Goal: Task Accomplishment & Management: Use online tool/utility

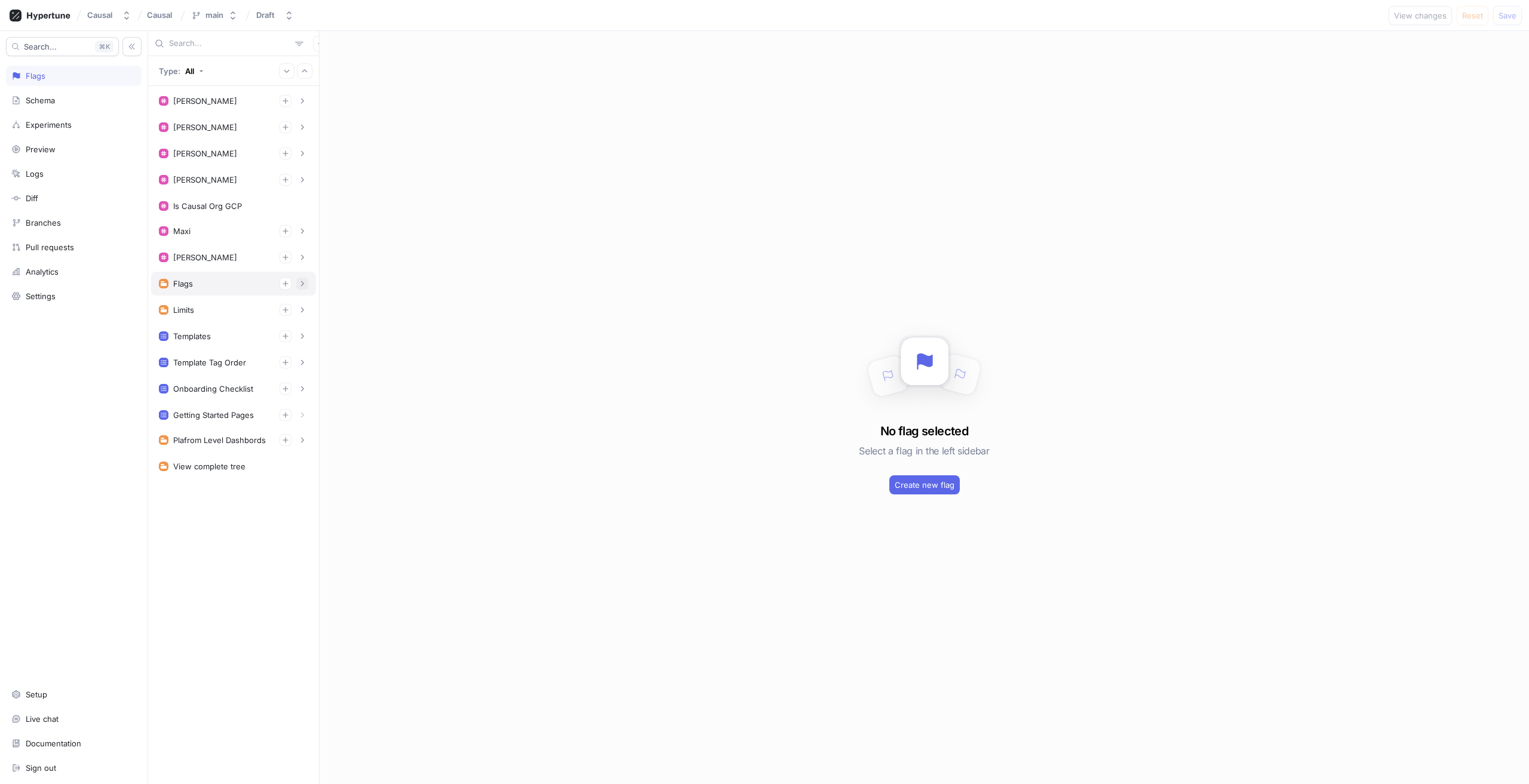
click at [302, 280] on icon "button" at bounding box center [302, 284] width 7 height 7
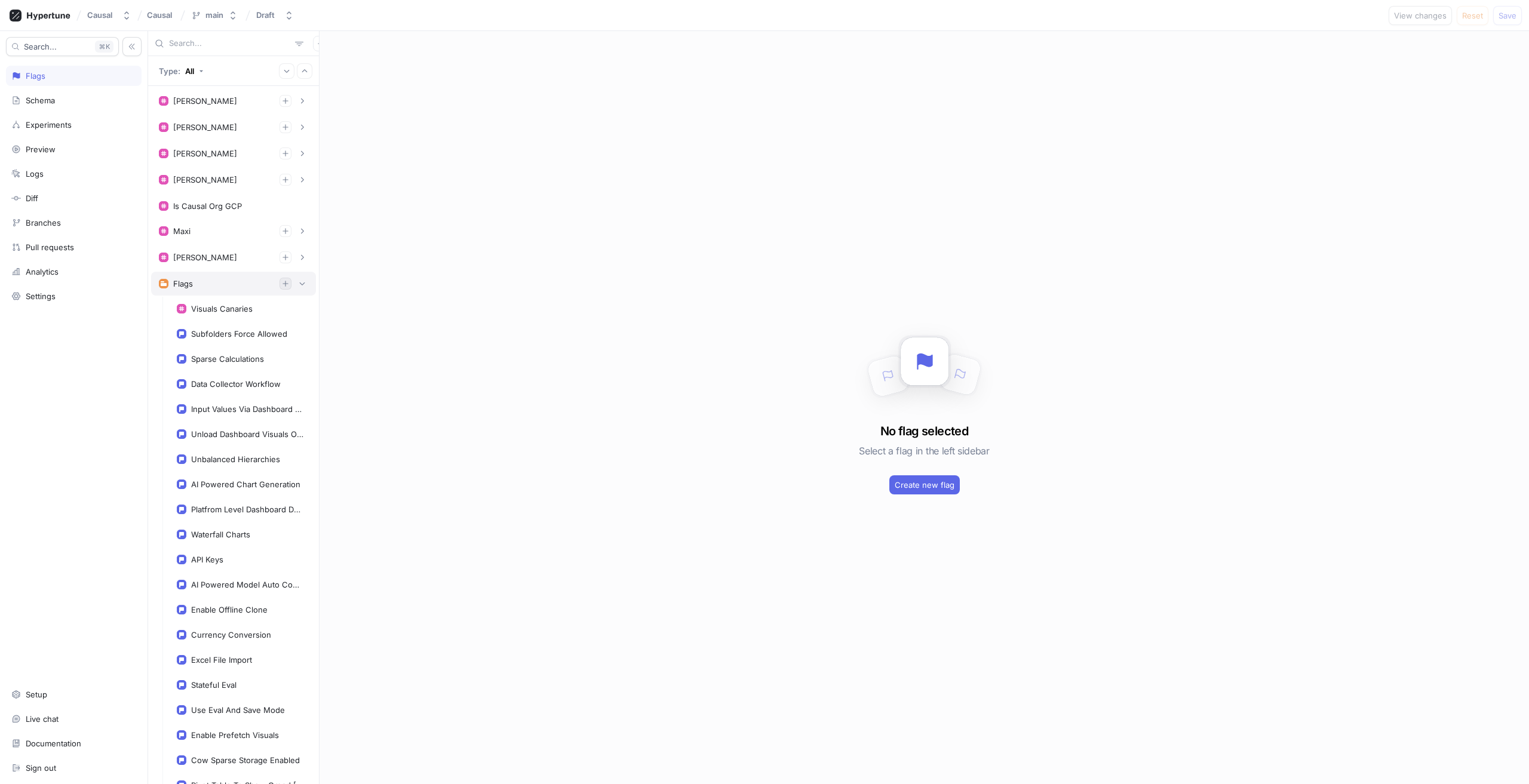
click at [282, 280] on icon "button" at bounding box center [286, 284] width 7 height 7
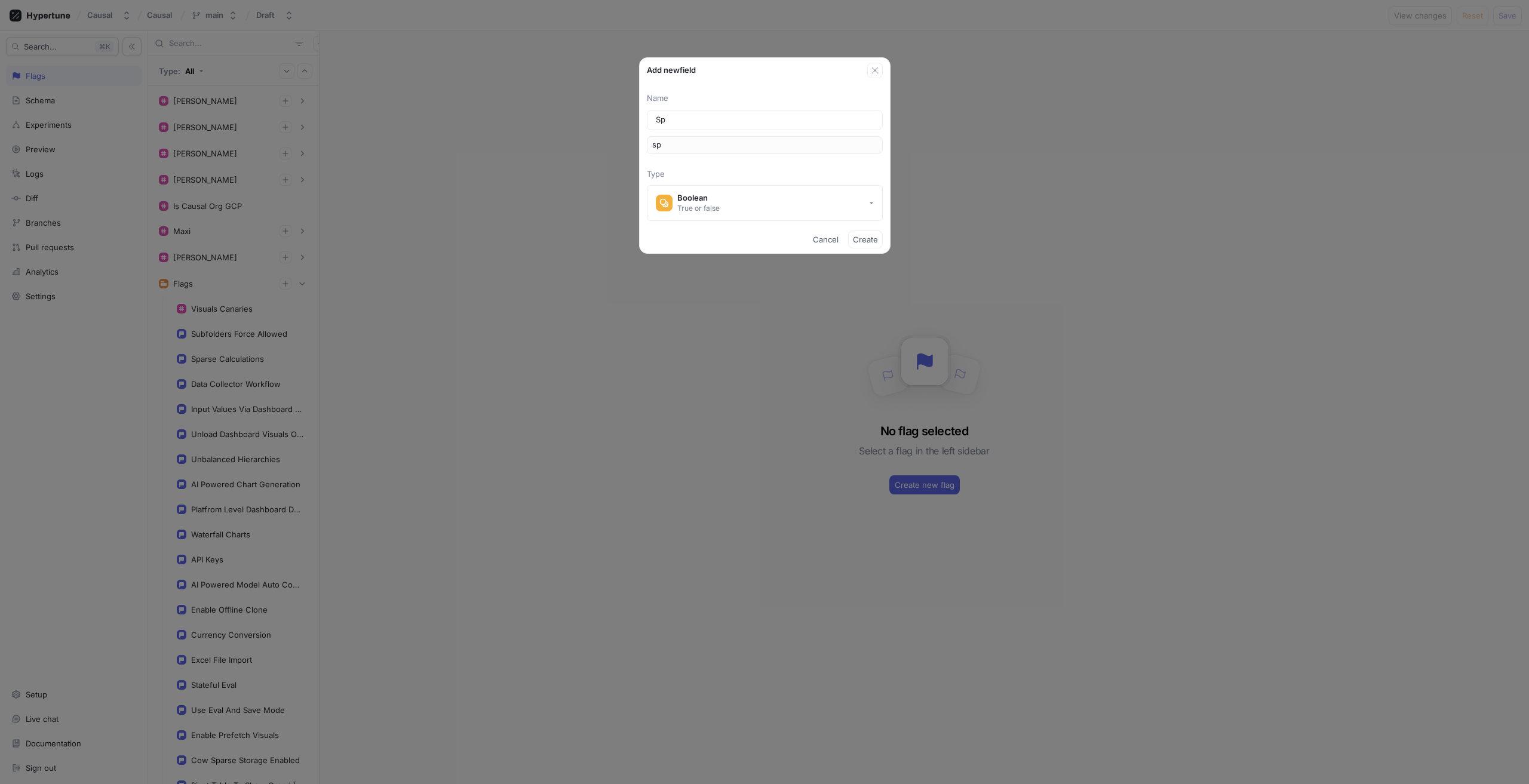
type input "Spl"
type input "spl"
type input "Spla"
type input "spla"
type input "Splas"
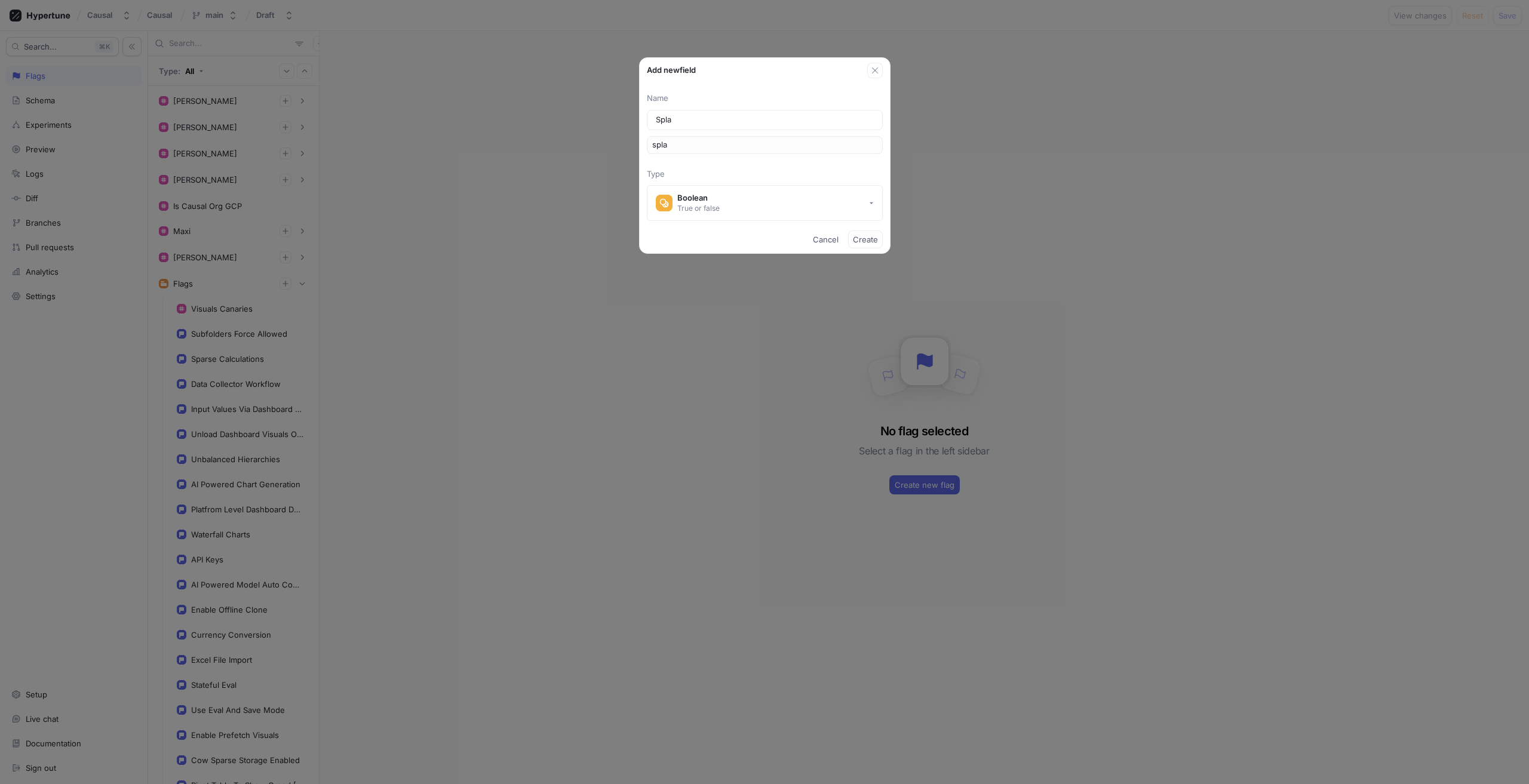
type input "splas"
type input "Splash"
type input "splash"
type input "Splashi"
type input "splashi"
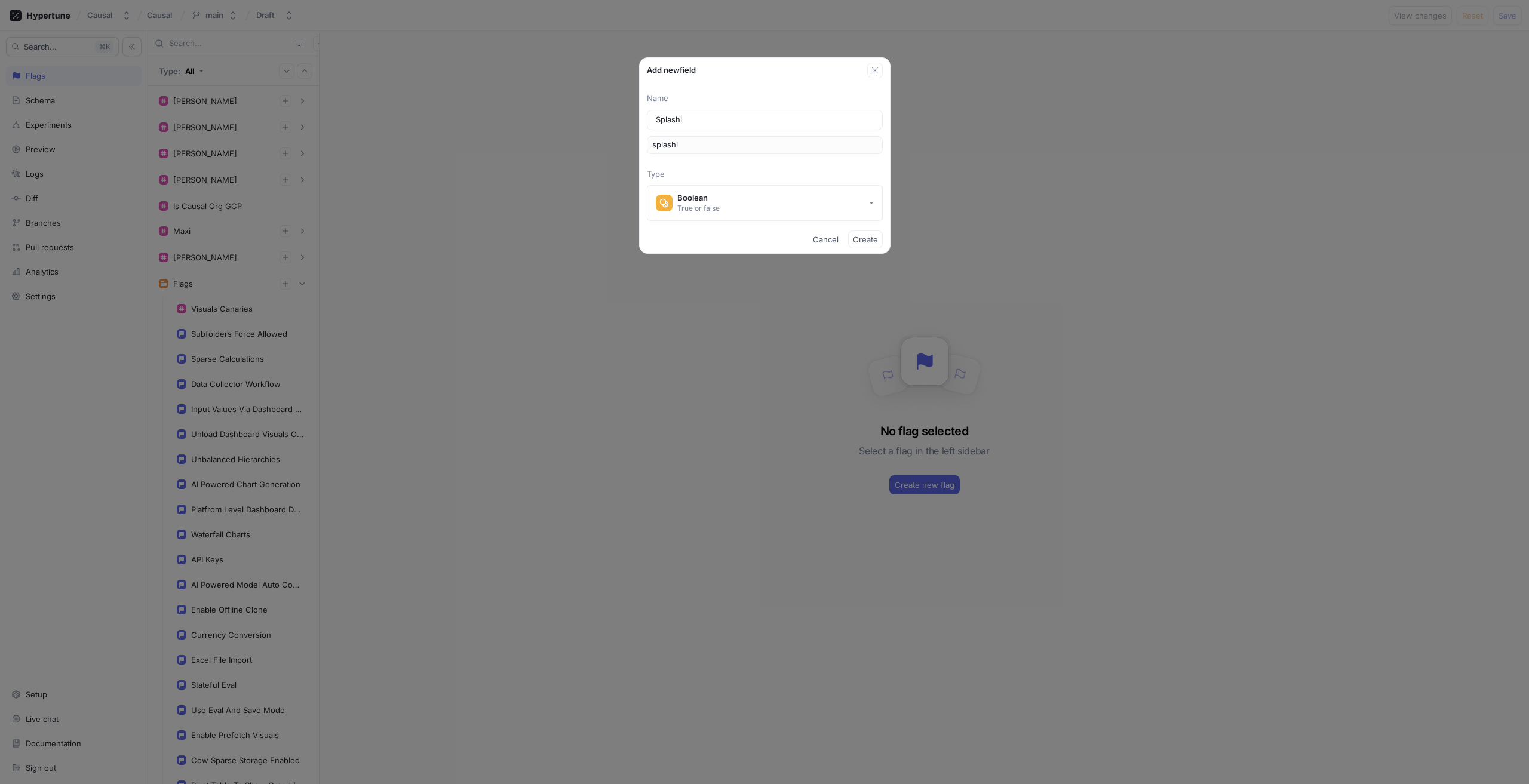
type input "Splashin"
type input "splashin"
type input "Splashing"
type input "splashing"
click at [721, 126] on div "Splashing" at bounding box center [764, 120] width 236 height 20
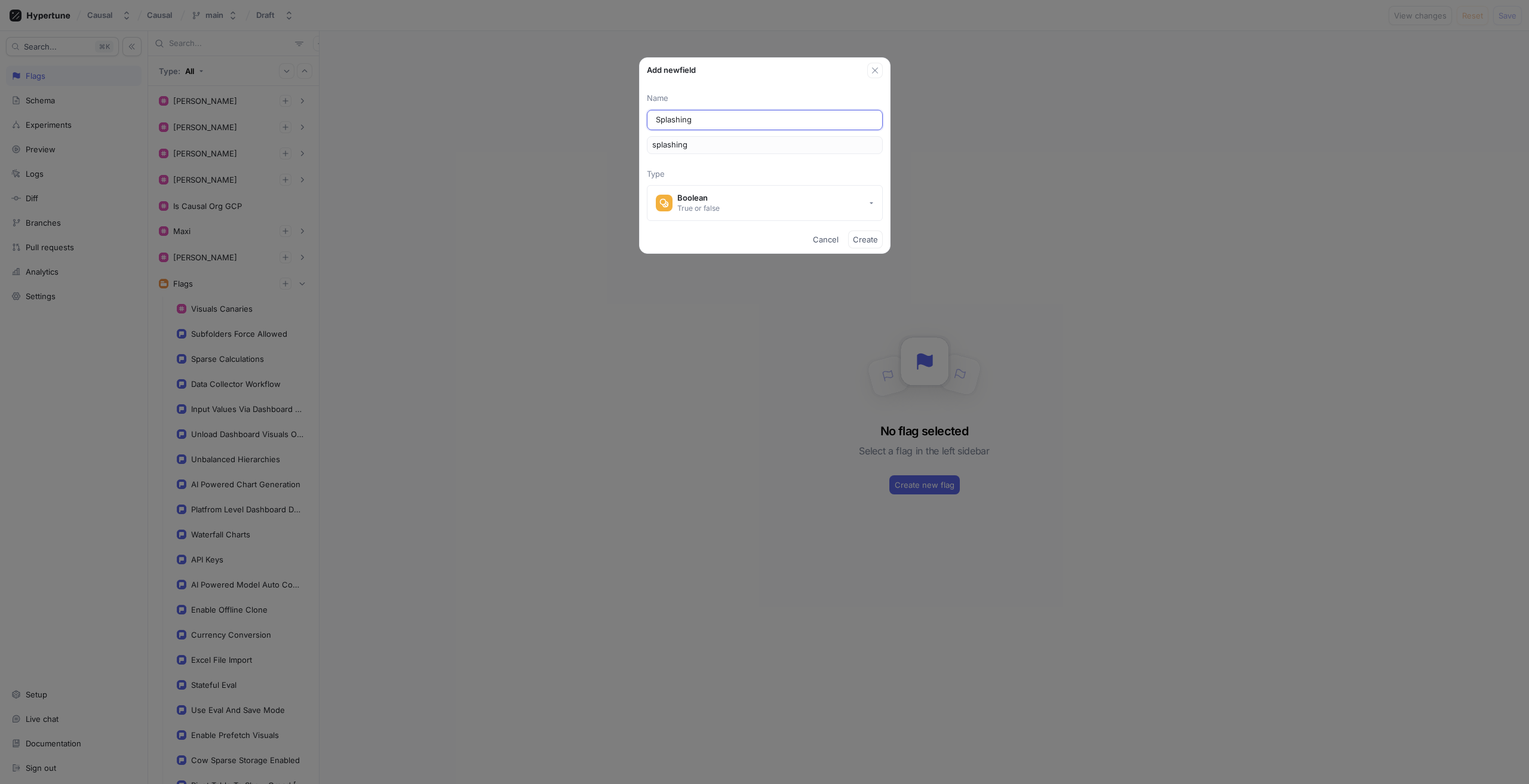
click at [714, 121] on input "Splashing" at bounding box center [765, 119] width 218 height 12
type input "Splashing-f"
type input "splashingF"
type input "Splashing-"
type input "splashing"
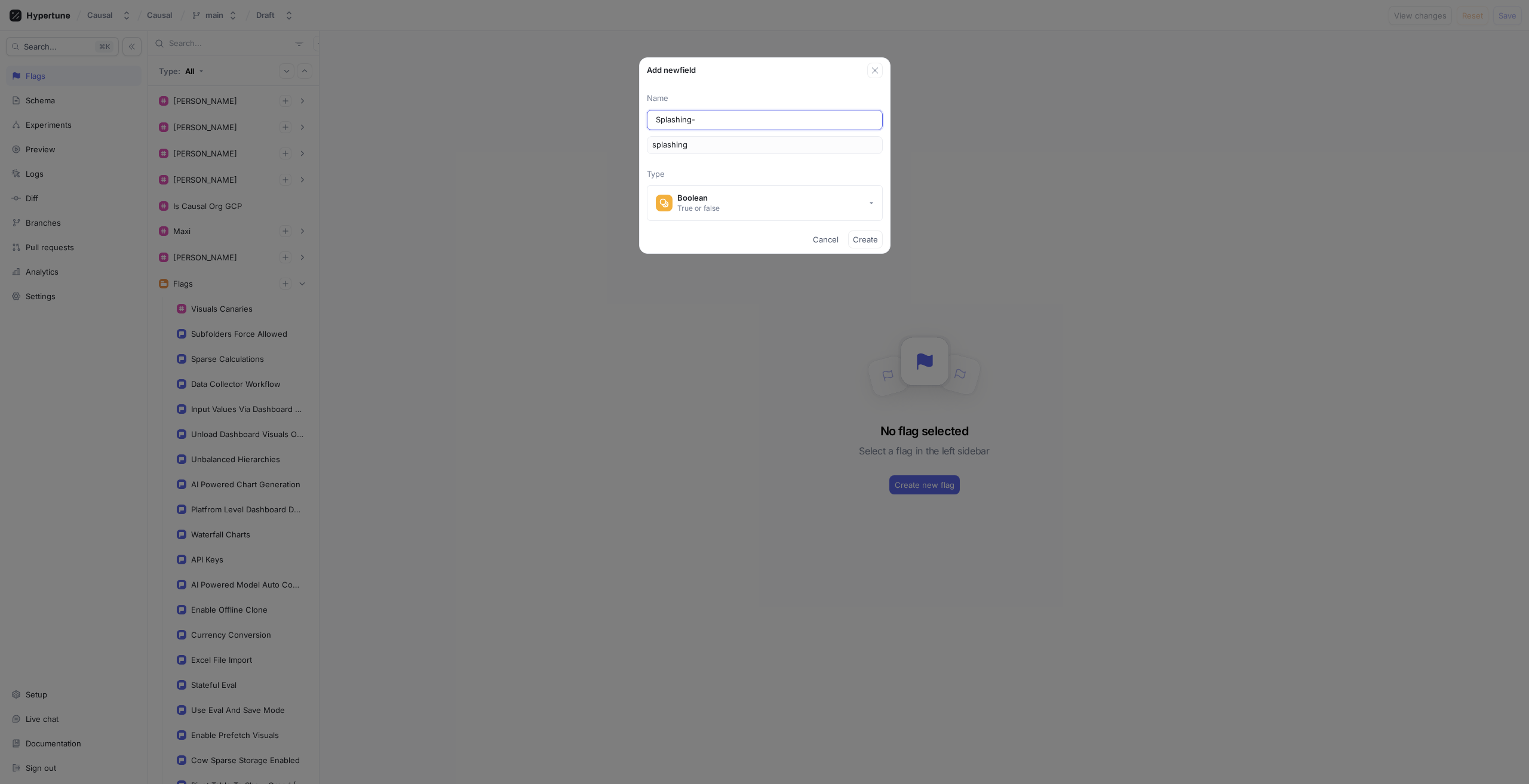
type input "Splashing-f"
type input "splashingF"
type input "Splashing-fo"
type input "splashingFo"
type input "Splashing-for"
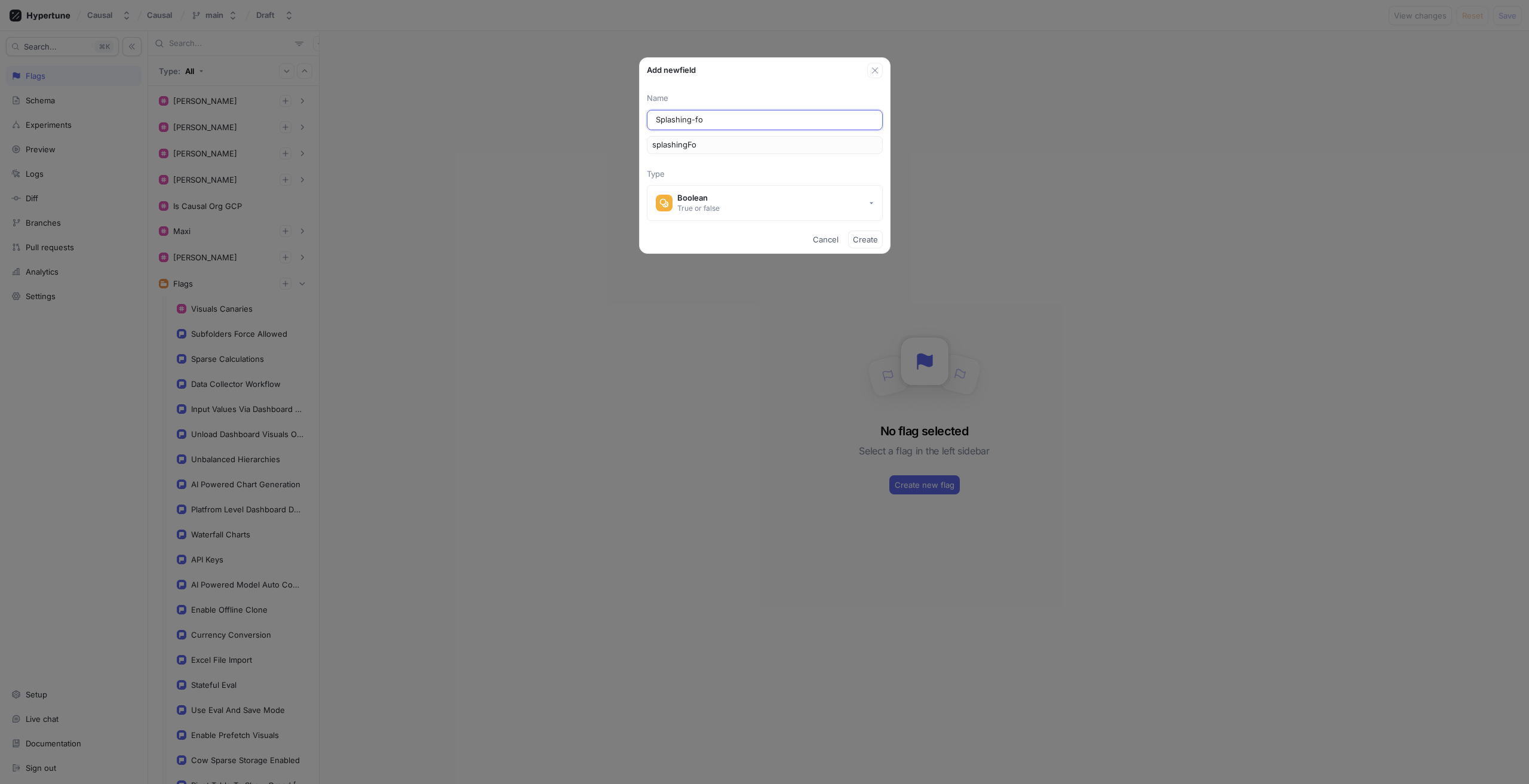
type input "splashingFor"
type input "Splashing-form"
type input "splashingForm"
type input "Splashing-formu"
type input "splashingFormu"
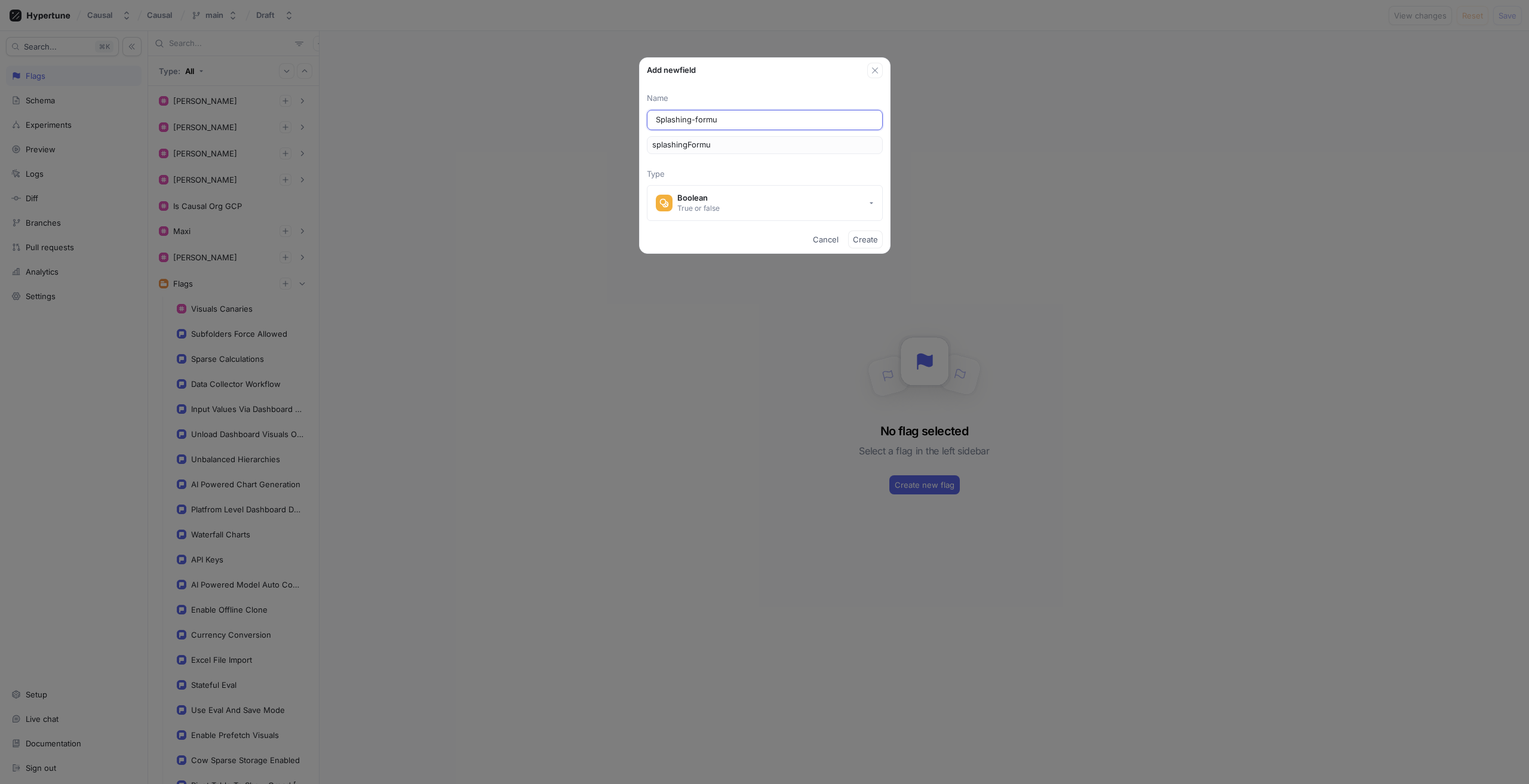
type input "Splashing-formul"
type input "splashingFormul"
type input "Splashing-formula"
type input "splashingFormula"
type input "Splashing-formulas"
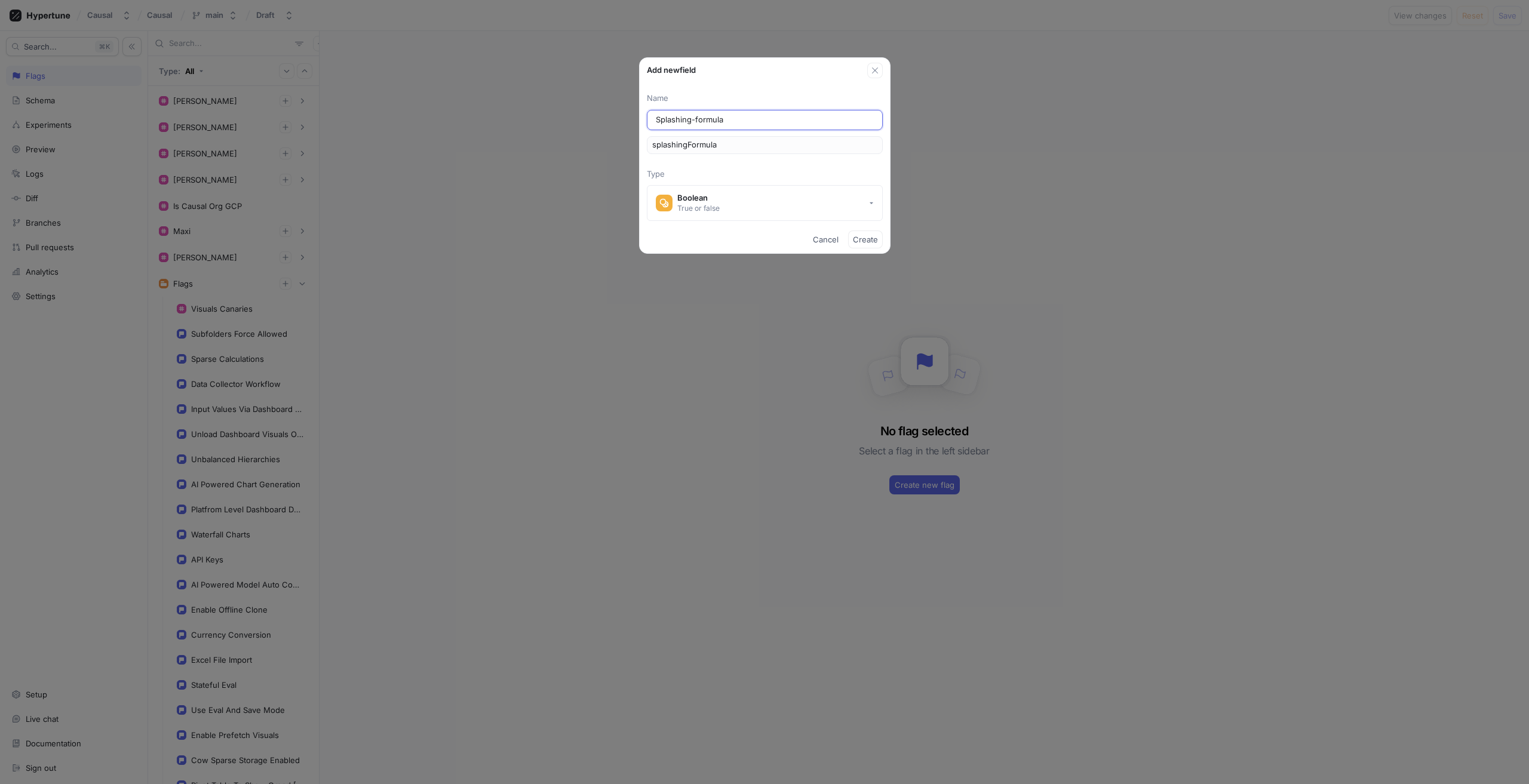
type input "splashingFormulas"
click at [691, 119] on input "Splashing-formulas" at bounding box center [765, 119] width 218 height 12
type input "Splashing formulas"
click at [862, 240] on span "Create" at bounding box center [865, 239] width 25 height 7
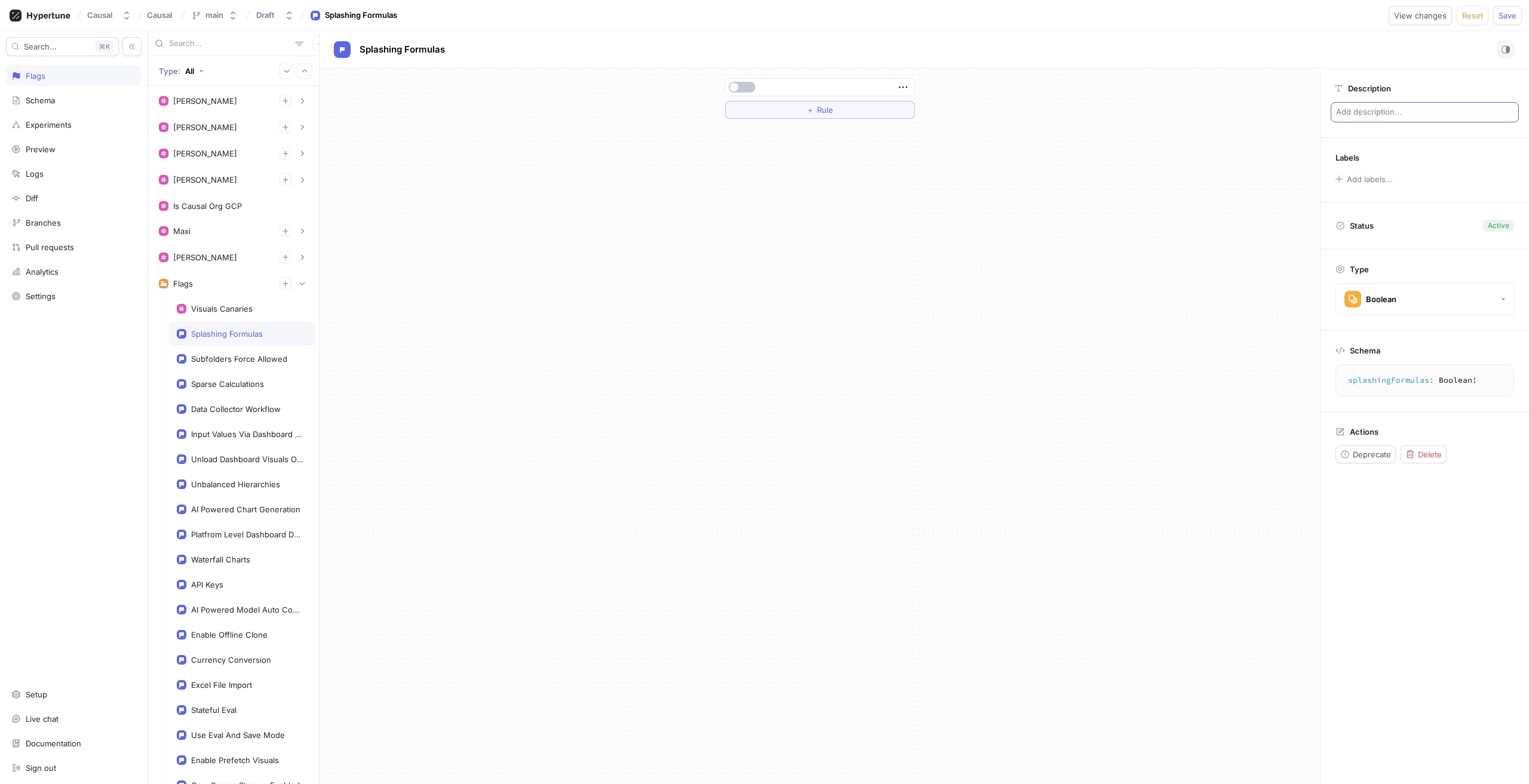
click at [1360, 116] on p "Add description..." at bounding box center [1424, 112] width 188 height 20
type textarea "x"
type textarea "A"
type textarea "x"
type textarea "Al"
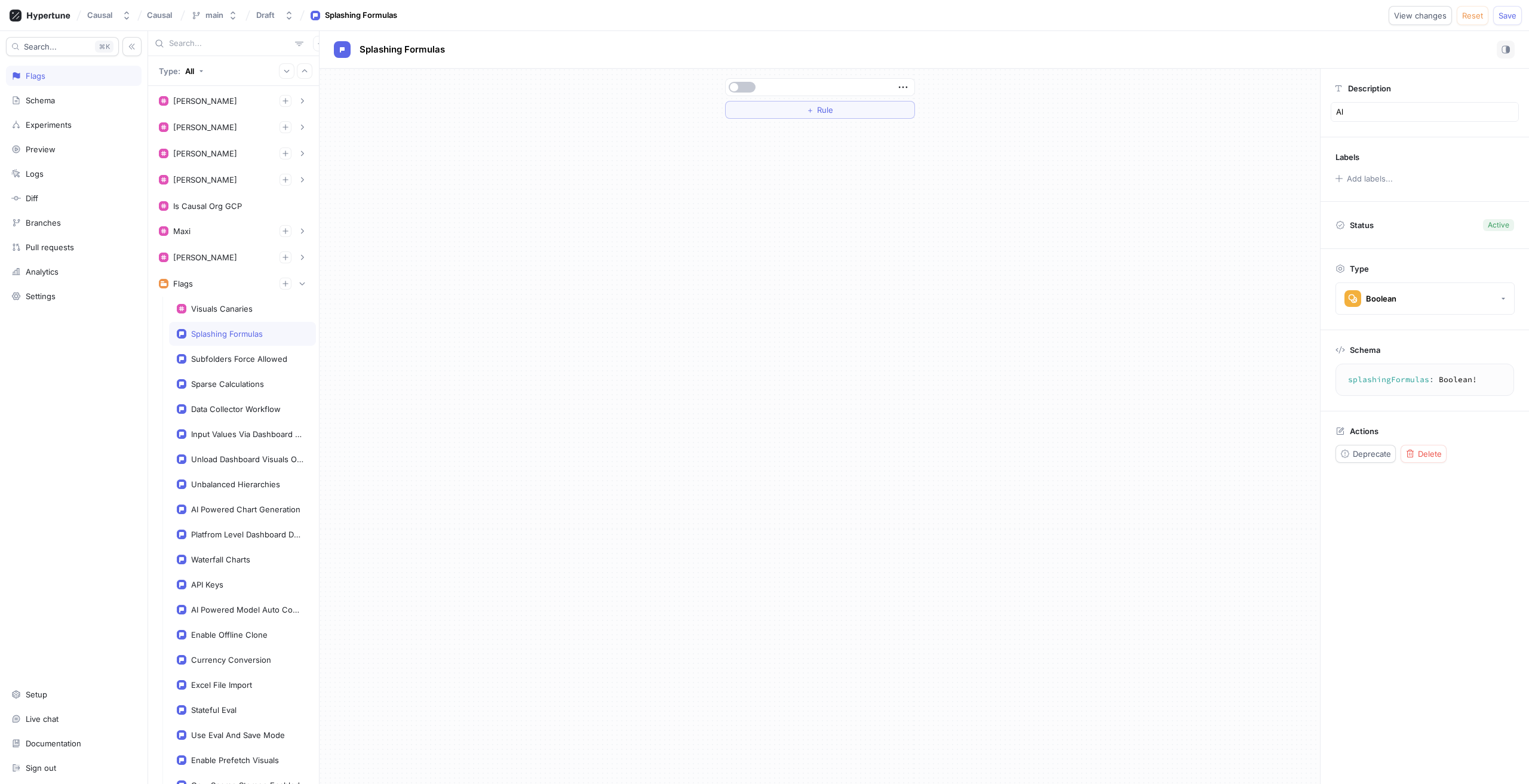
type textarea "x"
type textarea "All"
type textarea "x"
type textarea "Allo"
type textarea "x"
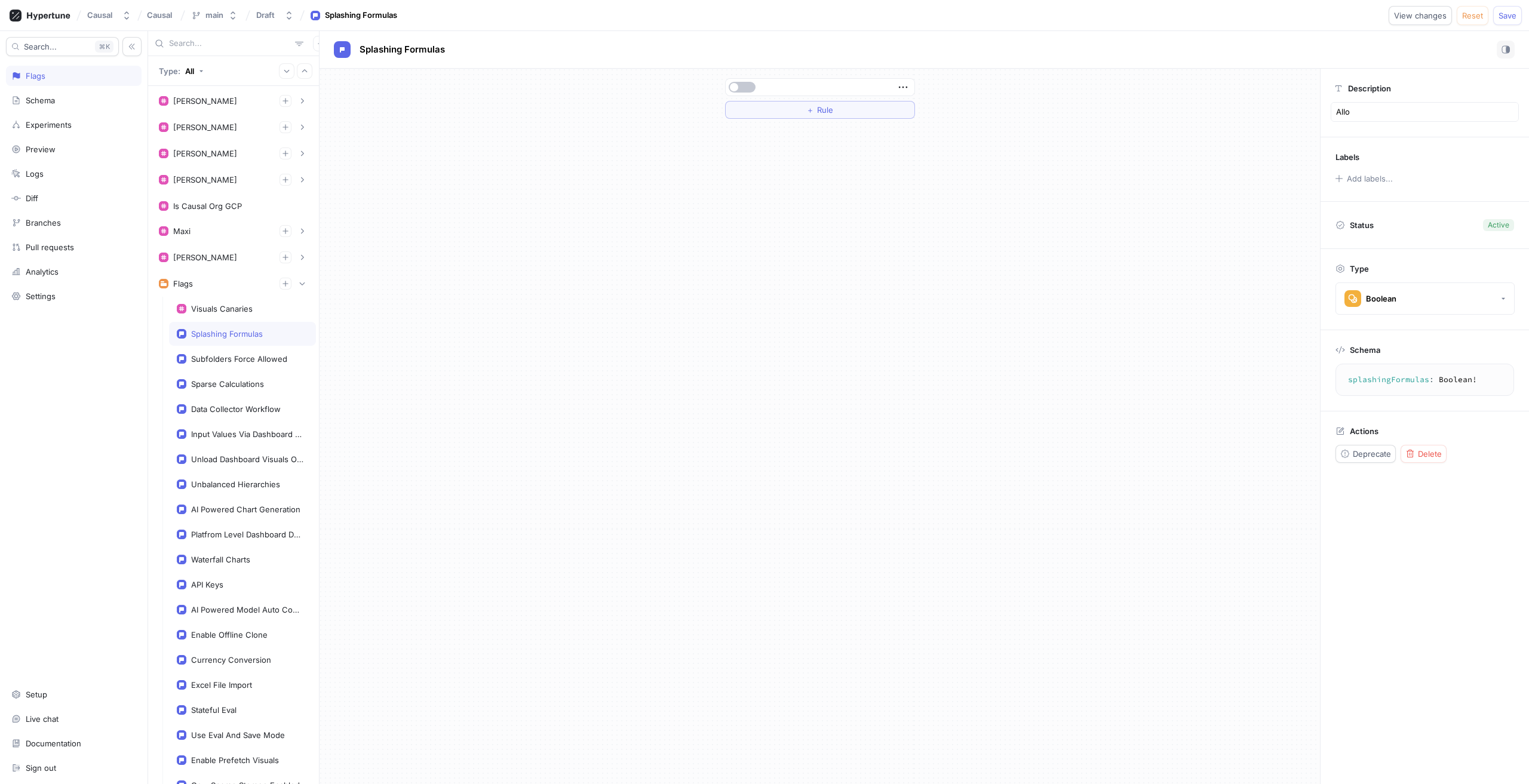
type textarea "Allow"
type textarea "x"
type textarea "Allow"
type textarea "x"
type textarea "Allow t"
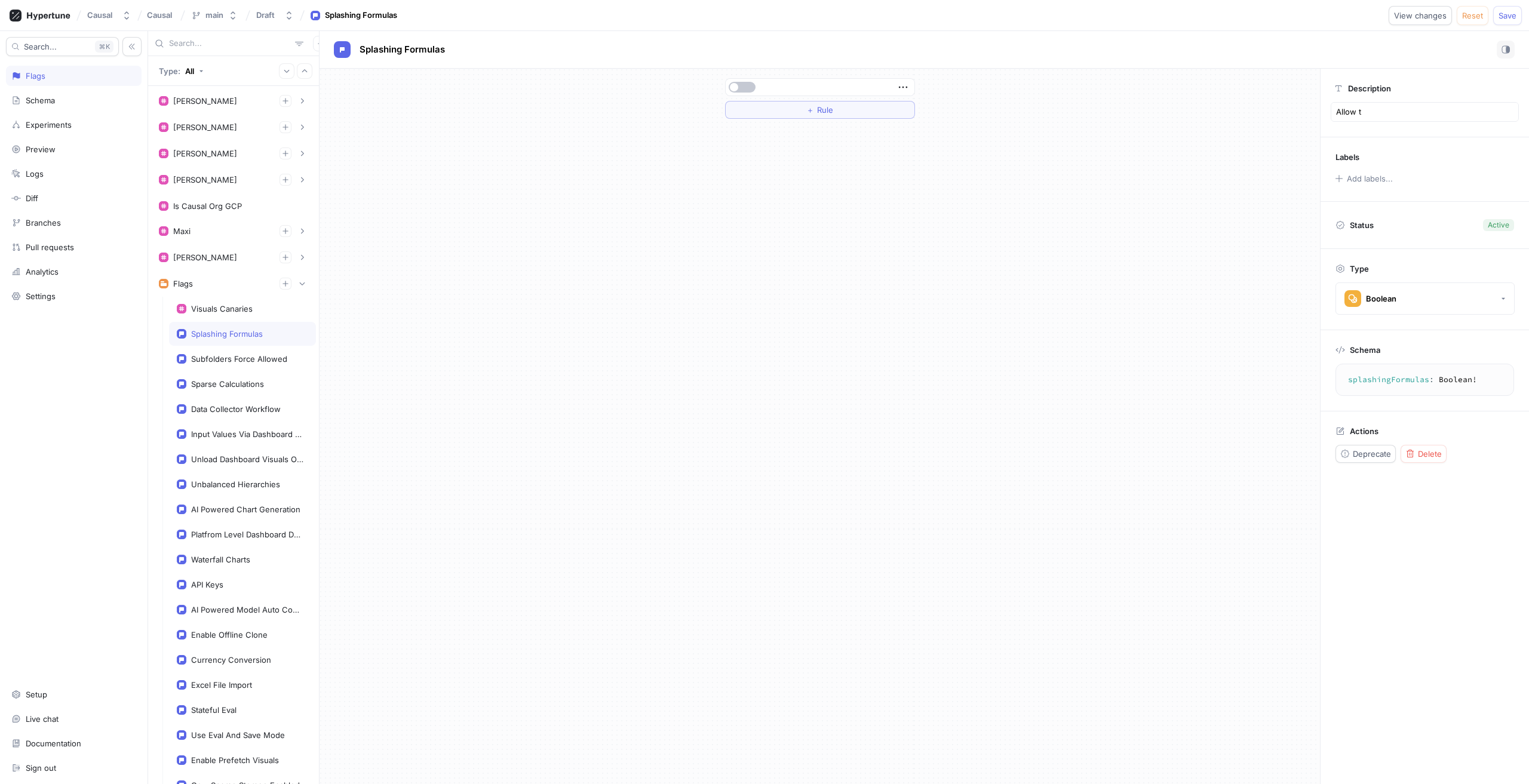
type textarea "x"
type textarea "Allow to"
type textarea "x"
type textarea "Allow to"
type textarea "x"
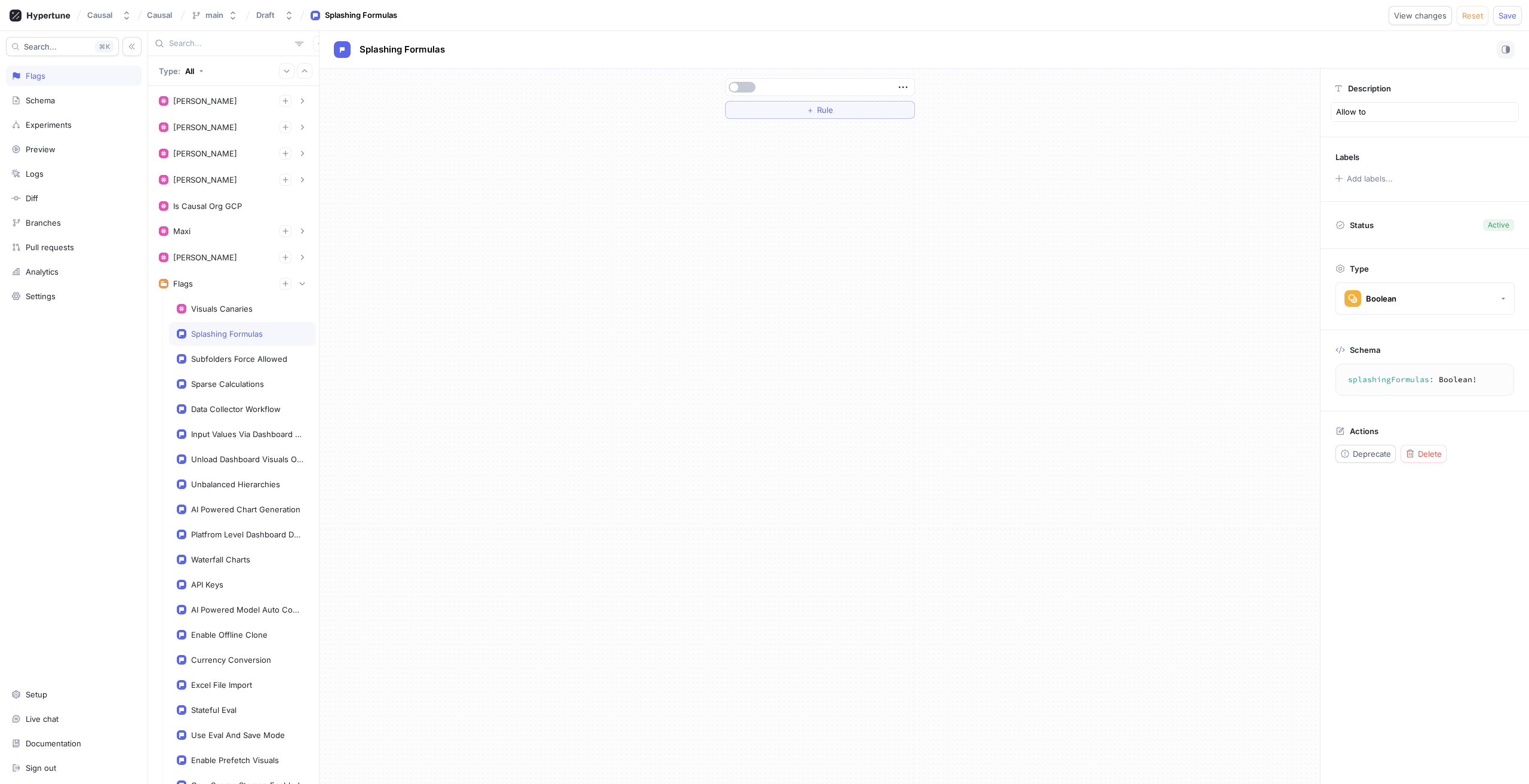
type textarea "Allow to d"
type textarea "x"
type textarea "Allow to di"
type textarea "x"
type textarea "Allow to dis"
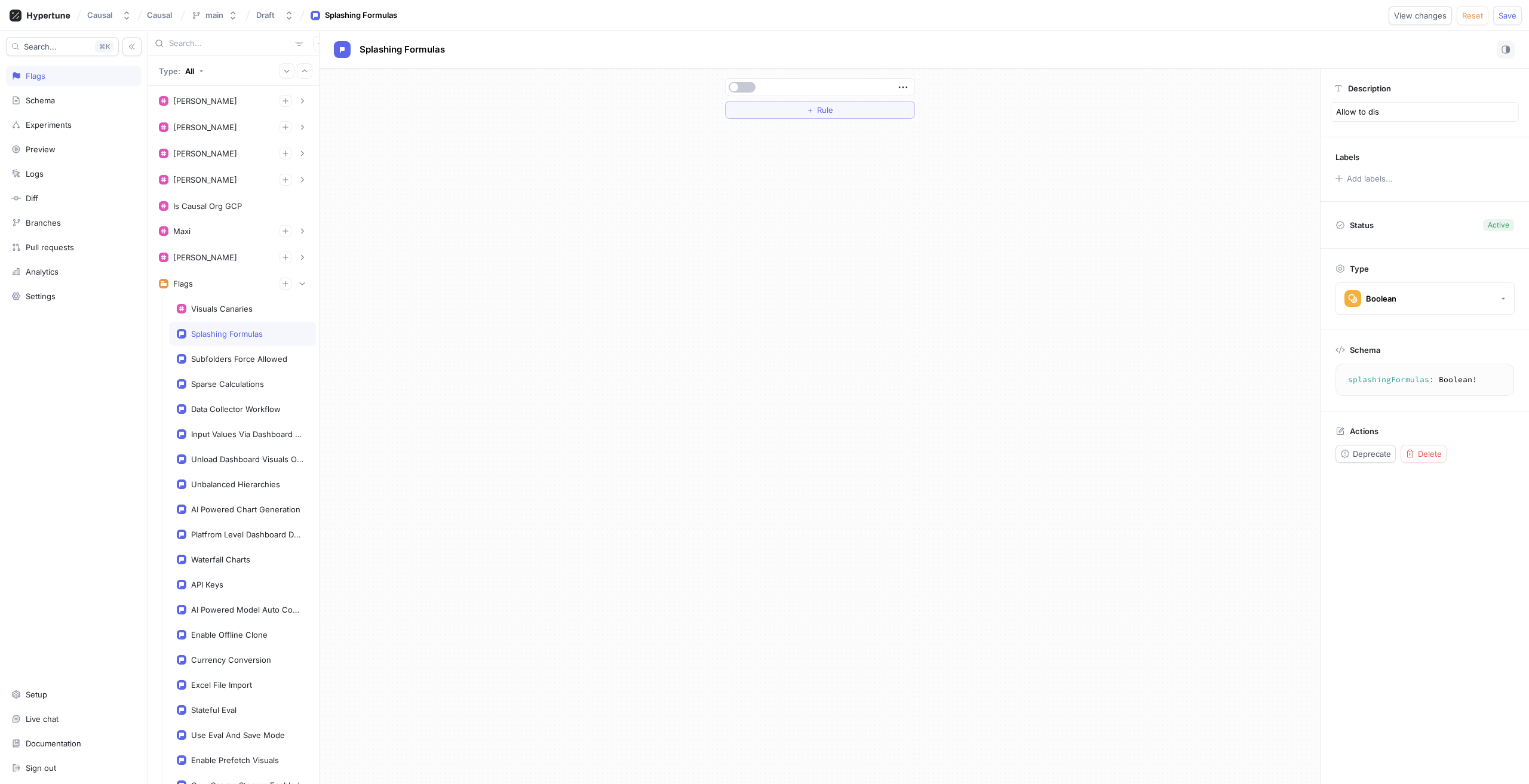
type textarea "x"
type textarea "Allow to dist"
type textarea "x"
type textarea "Allow to distr"
type textarea "x"
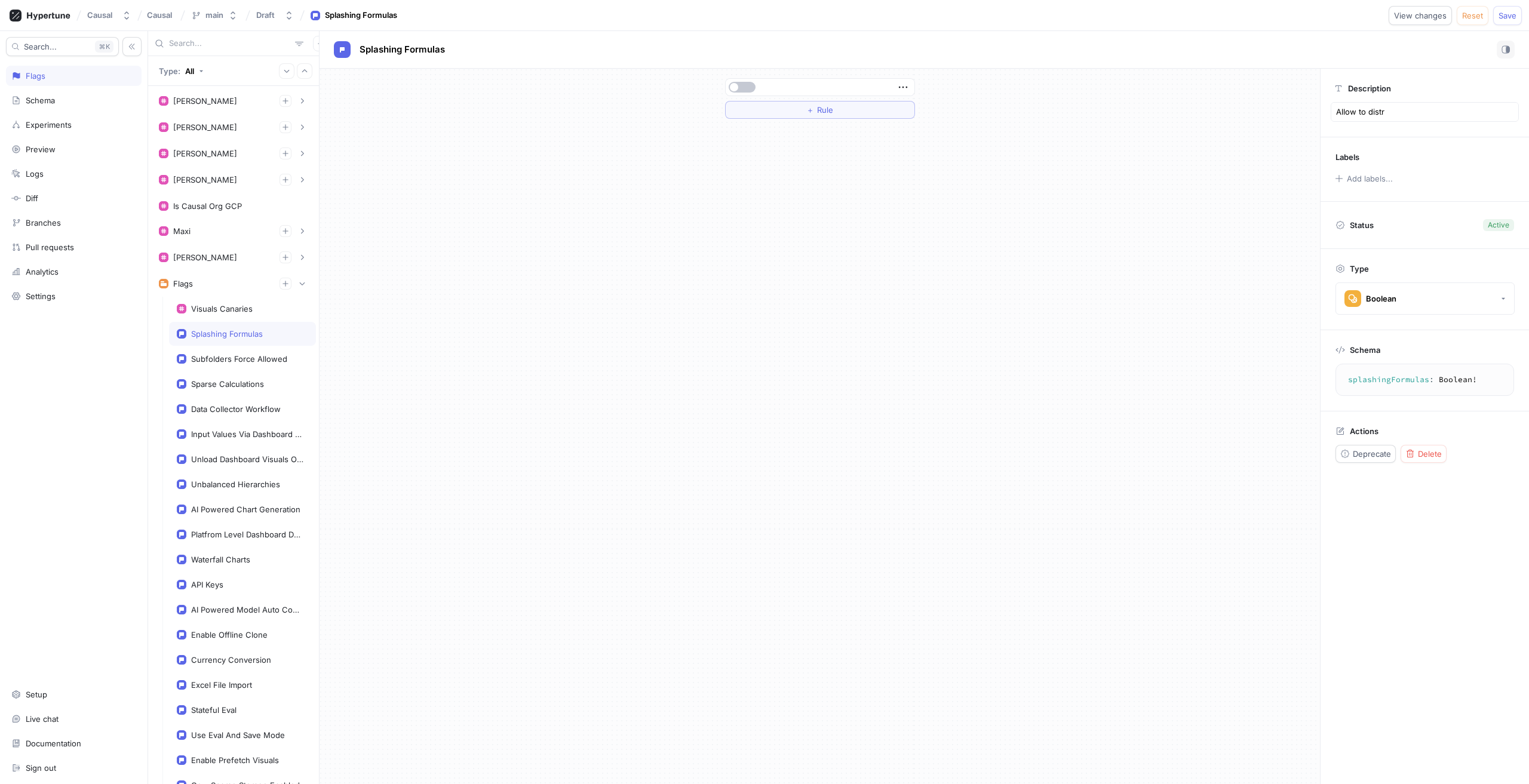
type textarea "Allow to distri"
type textarea "x"
type textarea "Allow to distrib"
type textarea "x"
type textarea "Allow to distribu"
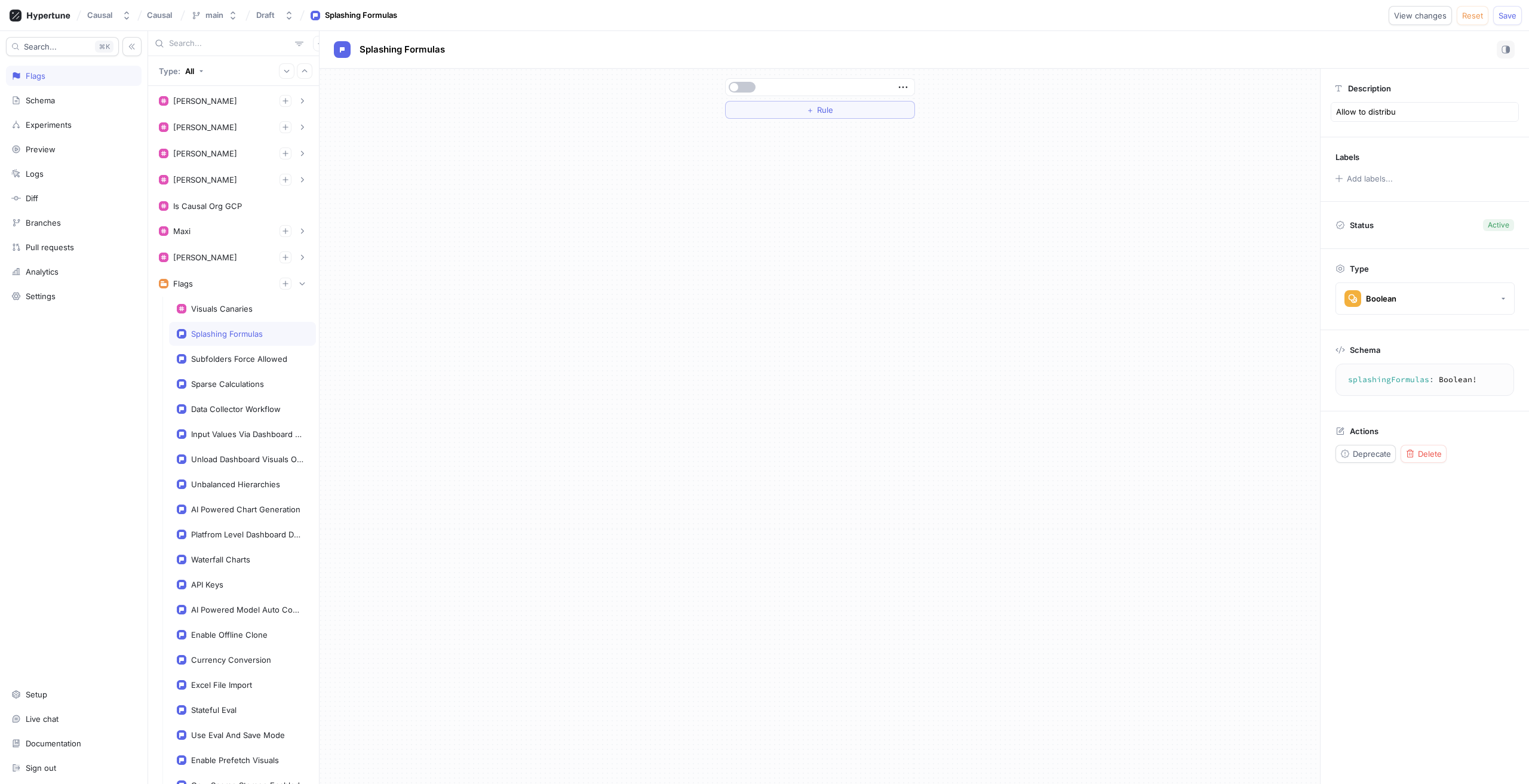
type textarea "x"
type textarea "Allow to distribut"
type textarea "x"
type textarea "Allow to distribute"
type textarea "x"
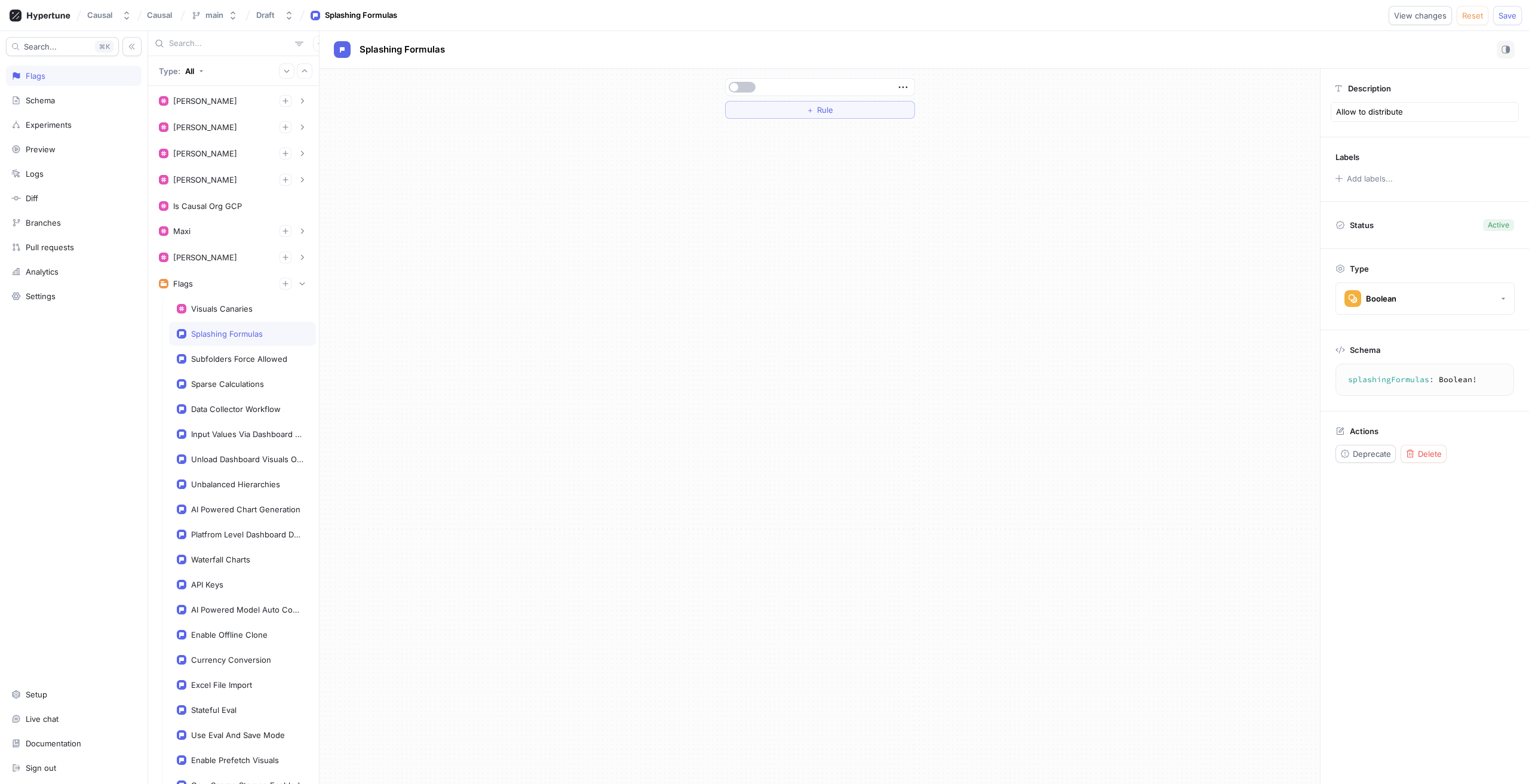
type textarea "Allow to distribute"
type textarea "x"
type textarea "Allow to distribute n"
type textarea "x"
type textarea "Allow to distribute nu"
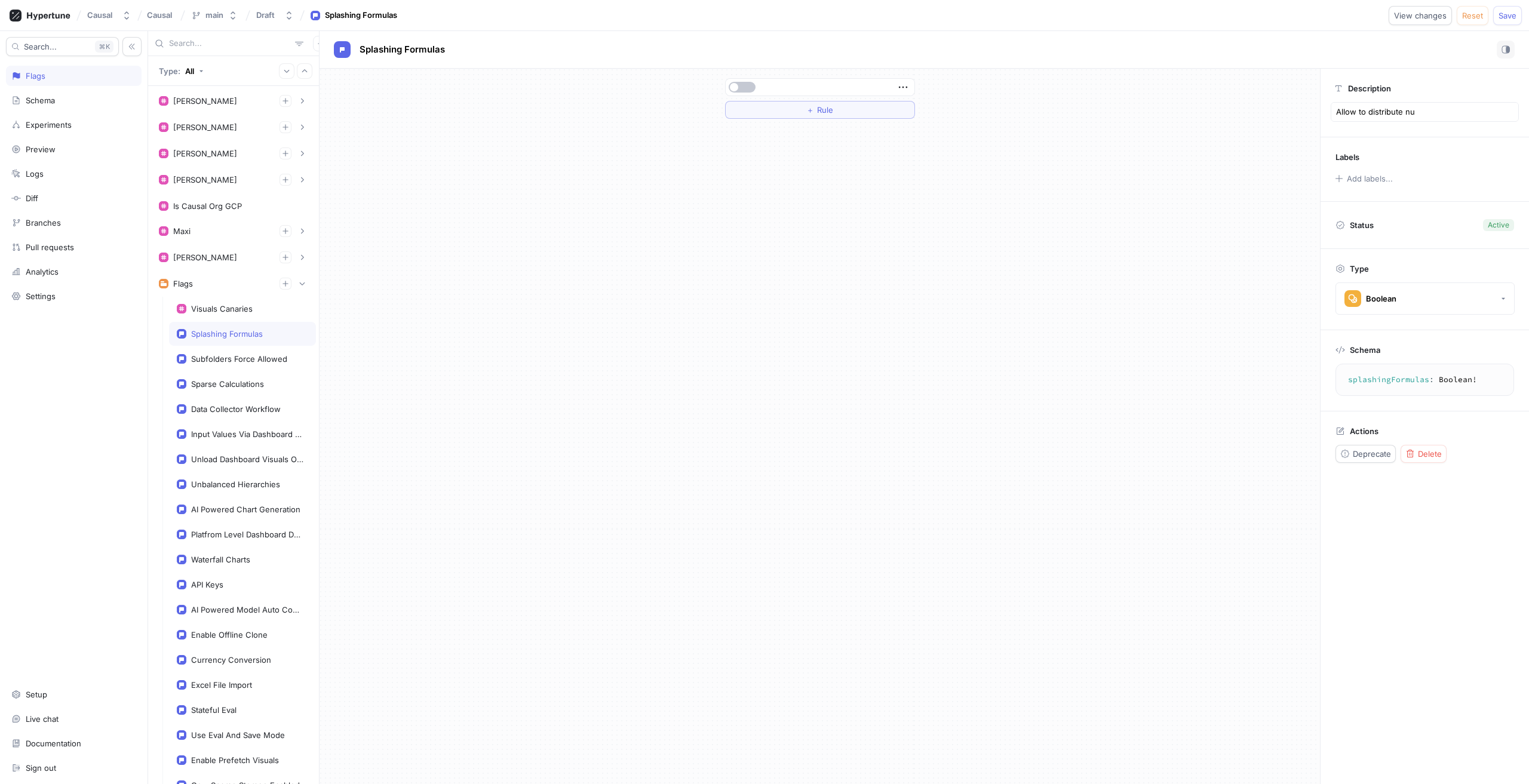
type textarea "x"
type textarea "Allow to distribute num"
type textarea "x"
type textarea "Allow to distribute nume"
type textarea "x"
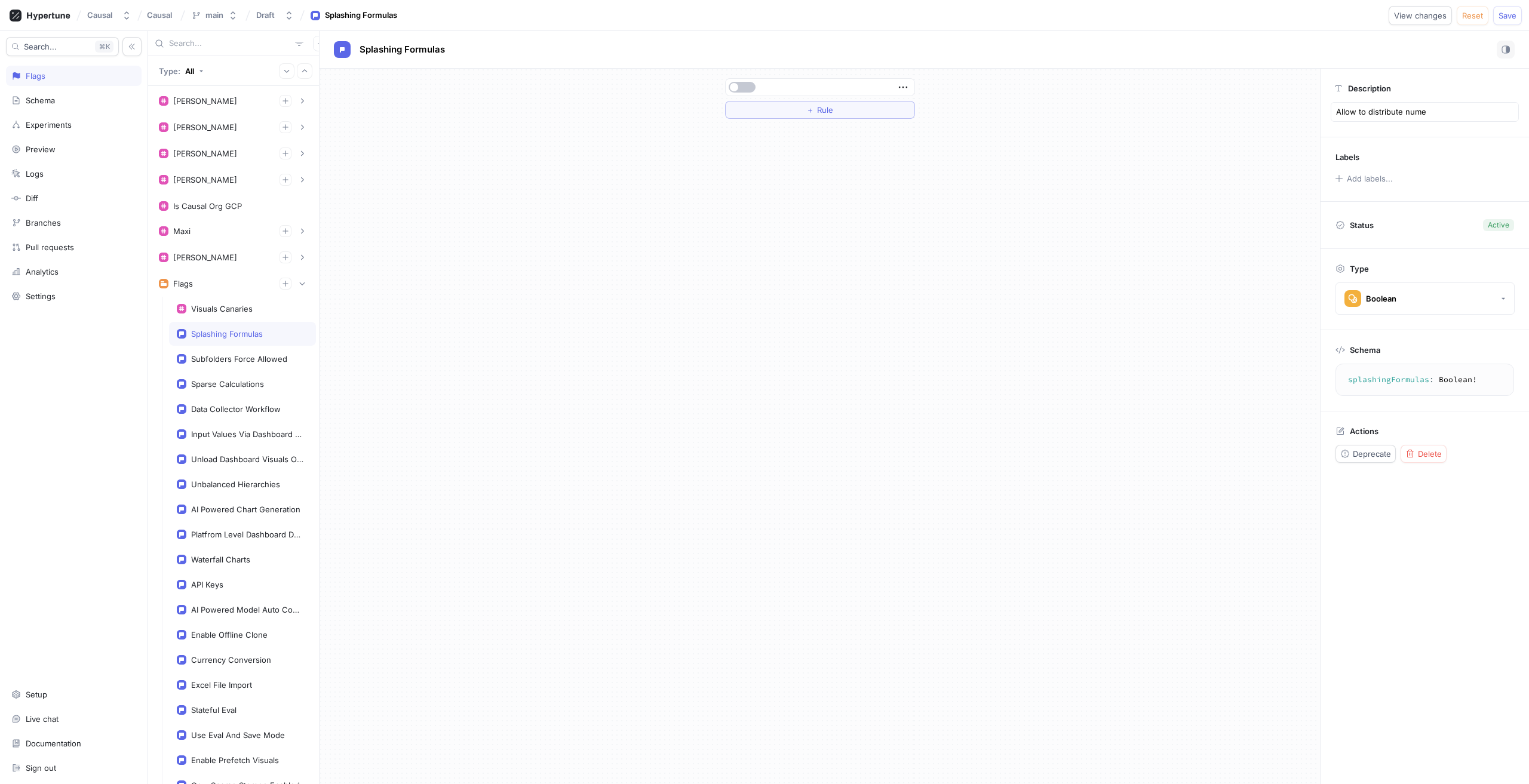
type textarea "Allow to distribute numer"
type textarea "x"
type textarea "Allow to distribute numeri"
type textarea "x"
type textarea "Allow to distribute numeric"
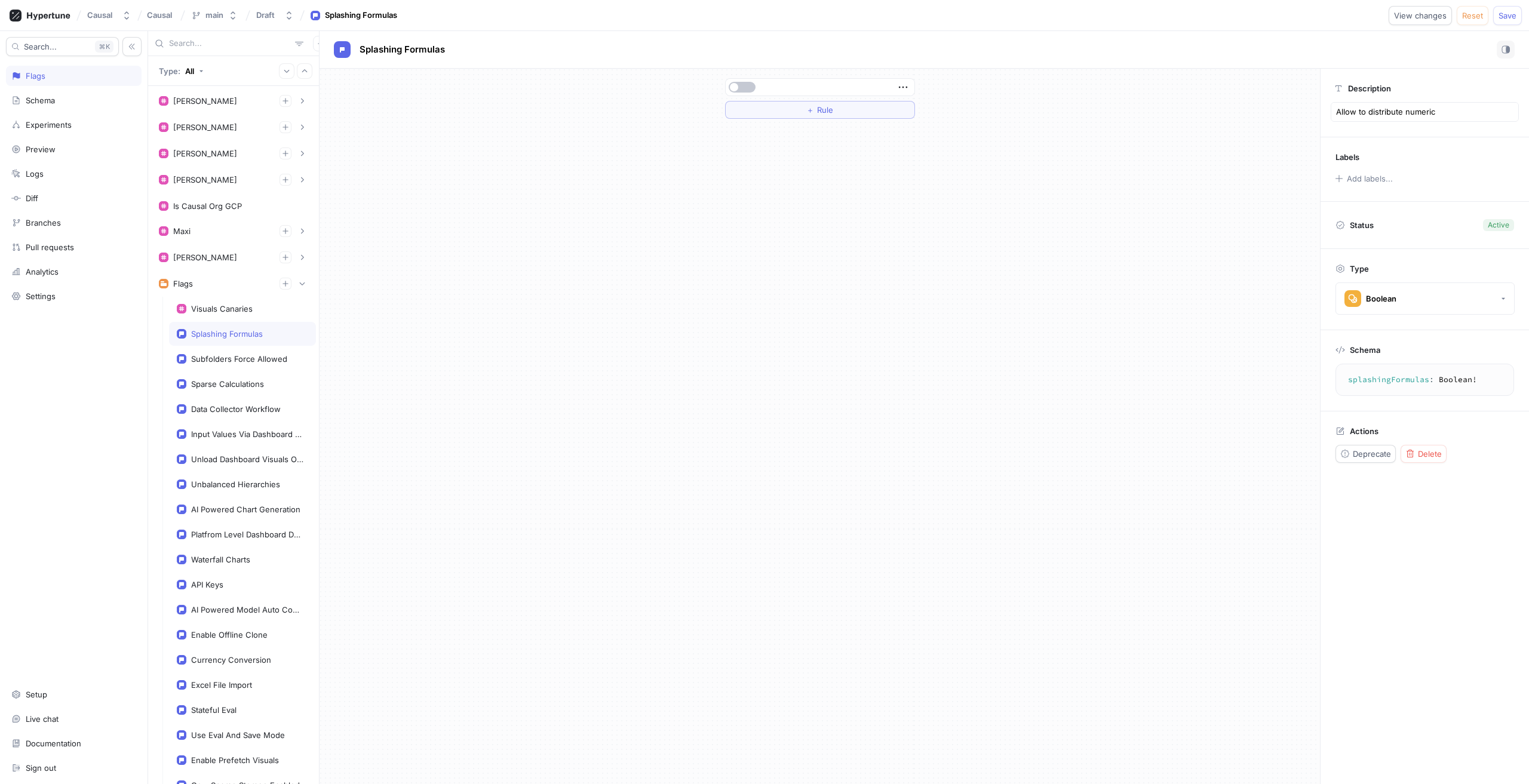
type textarea "x"
type textarea "Allow to distribute numeric"
type textarea "x"
type textarea "Allow to distribute numeric f"
type textarea "x"
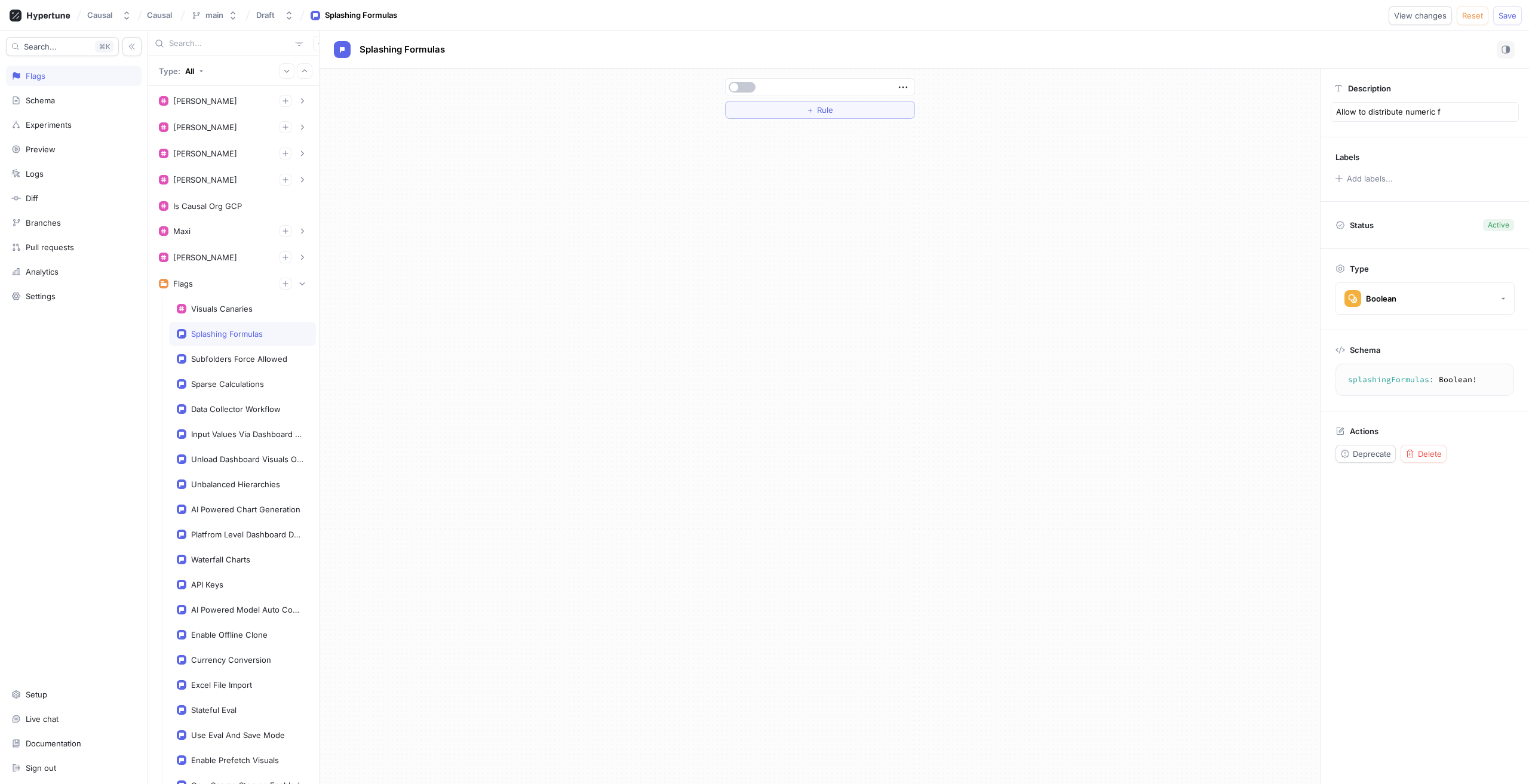
type textarea "Allow to distribute numeric fo"
type textarea "x"
type textarea "Allow to distribute numeric for"
type textarea "x"
type textarea "Allow to distribute numeric form"
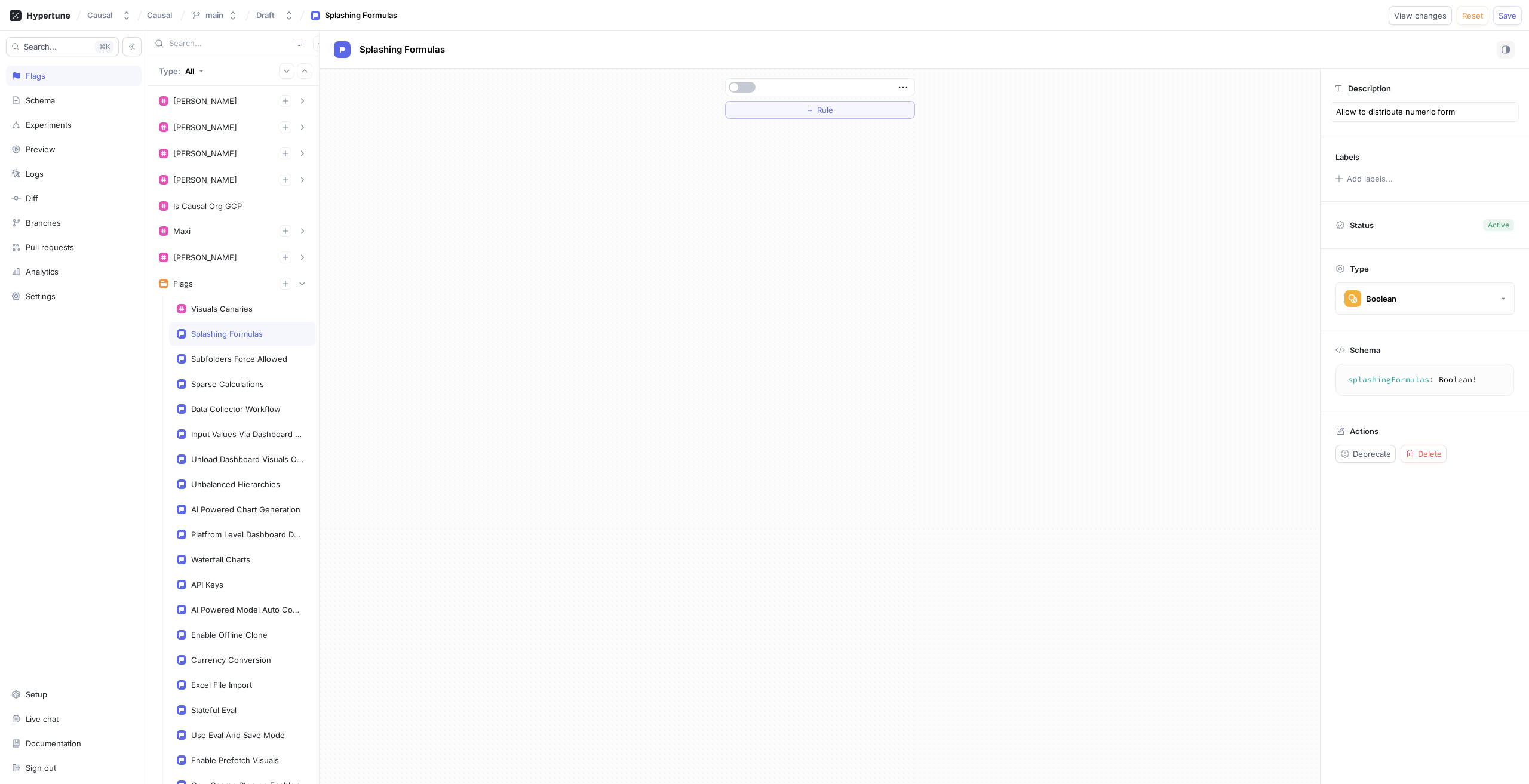
type textarea "x"
type textarea "Allow to distribute numeric formu"
type textarea "x"
type textarea "Allow to distribute numeric formul"
type textarea "x"
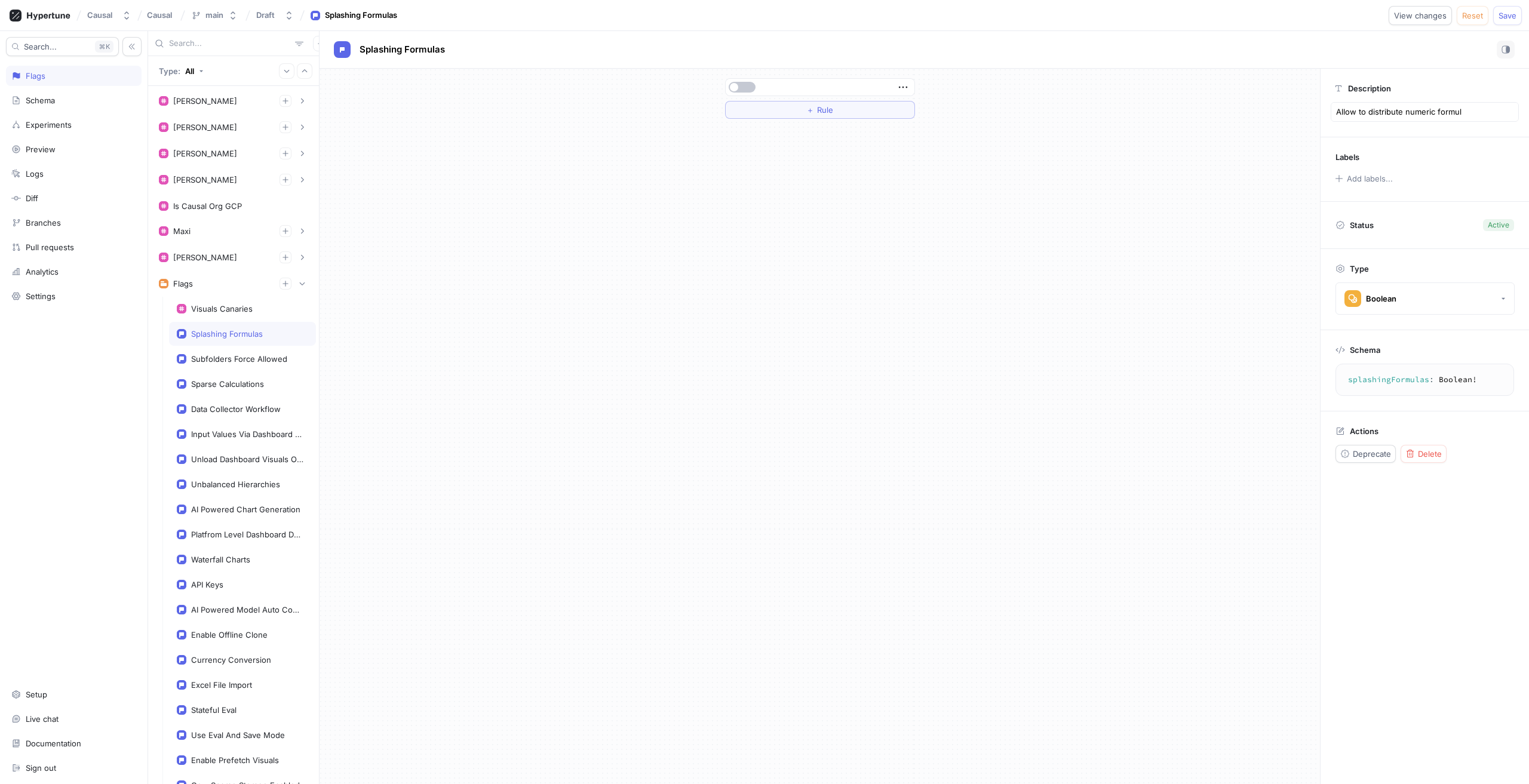
type textarea "Allow to distribute numeric formula"
type textarea "x"
type textarea "Allow to distribute numeric formulas"
type textarea "x"
type textarea "Allow to distribute numeric formulas"
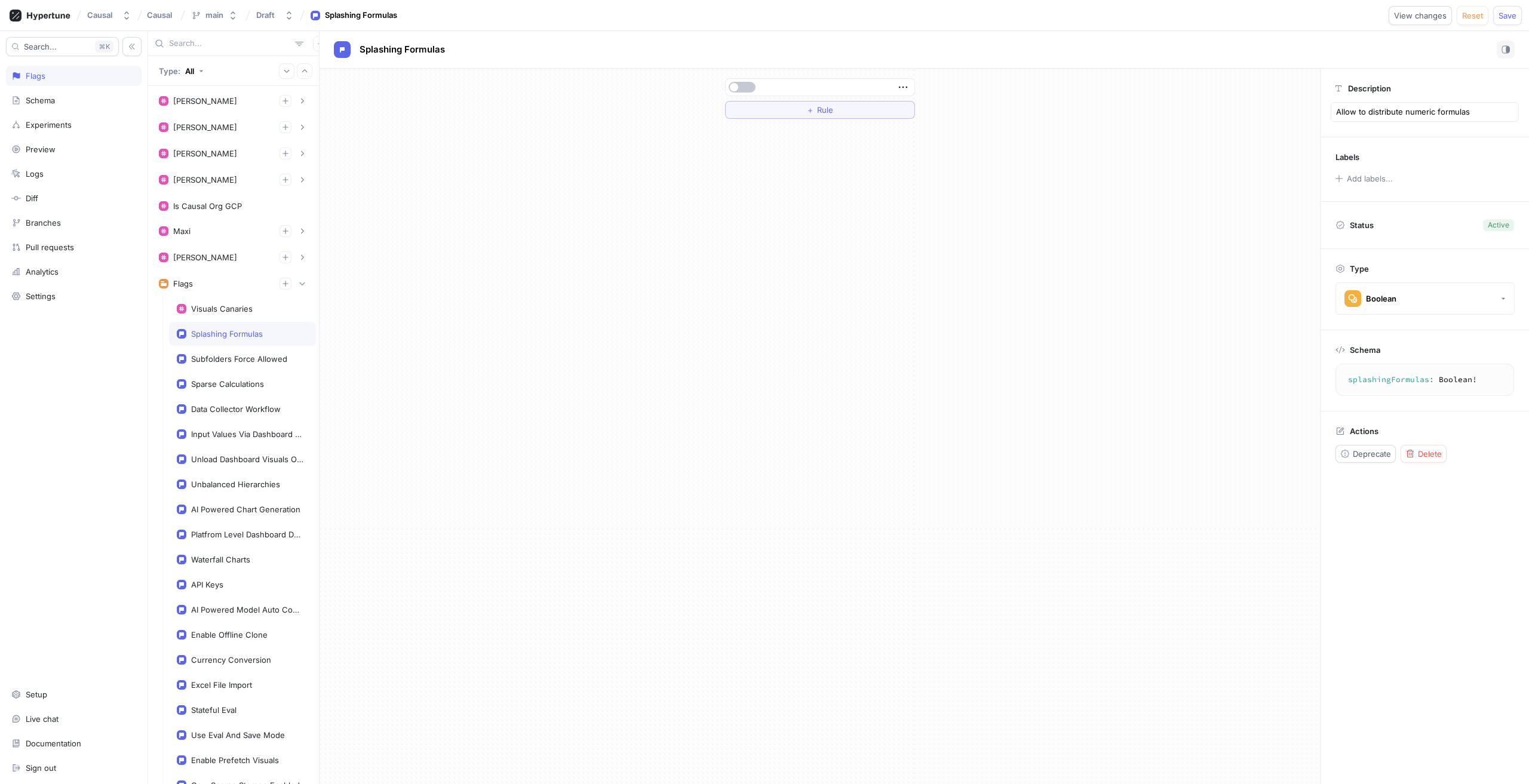
type textarea "x"
type textarea "Allow to distribute numeric formulas a"
type textarea "x"
type textarea "Allow to distribute numeric formulas ac"
type textarea "x"
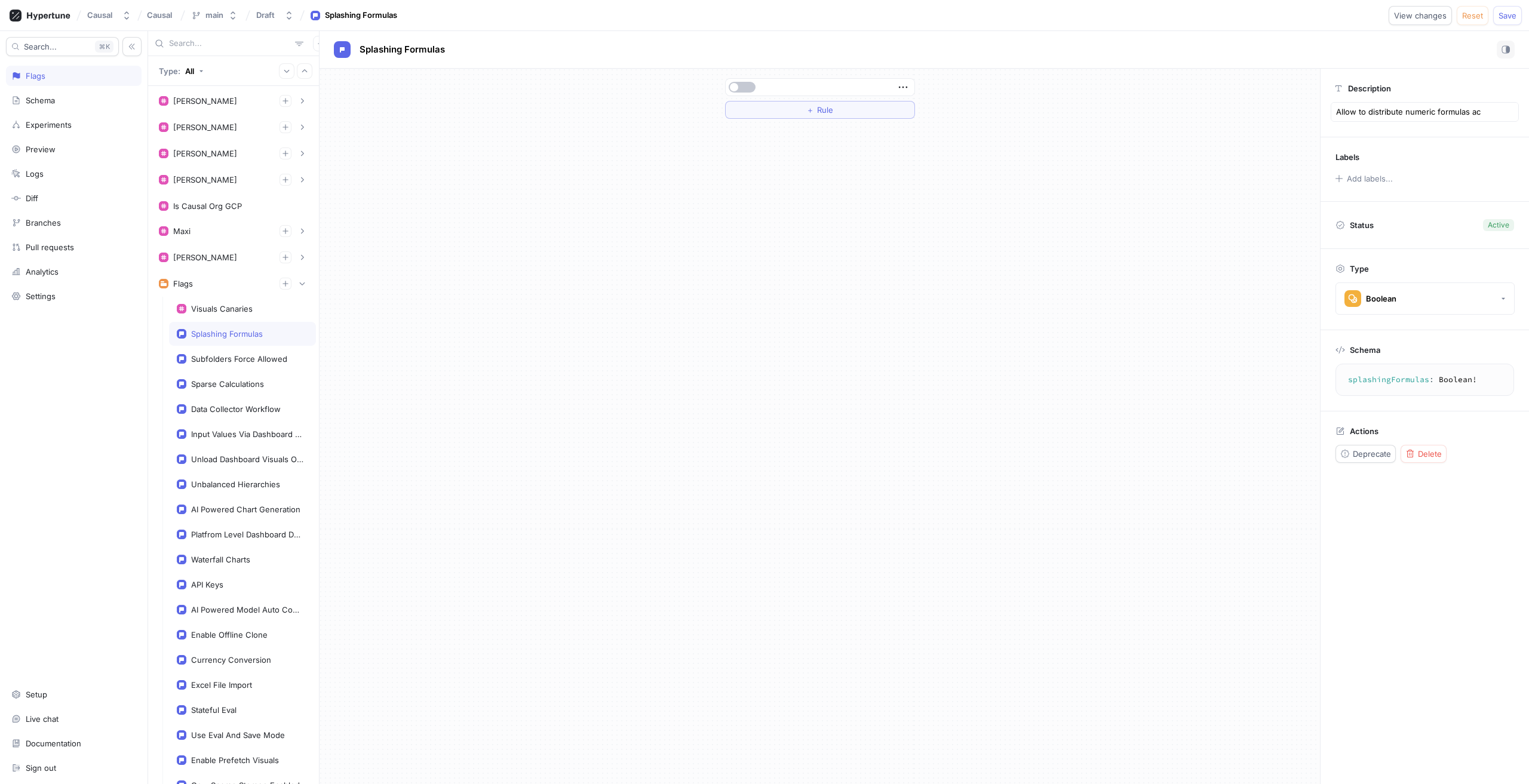
type textarea "Allow to distribute numeric formulas acr"
type textarea "x"
type textarea "Allow to distribute numeric formulas acrs"
type textarea "x"
type textarea "Allow to distribute numeric formulas acrso"
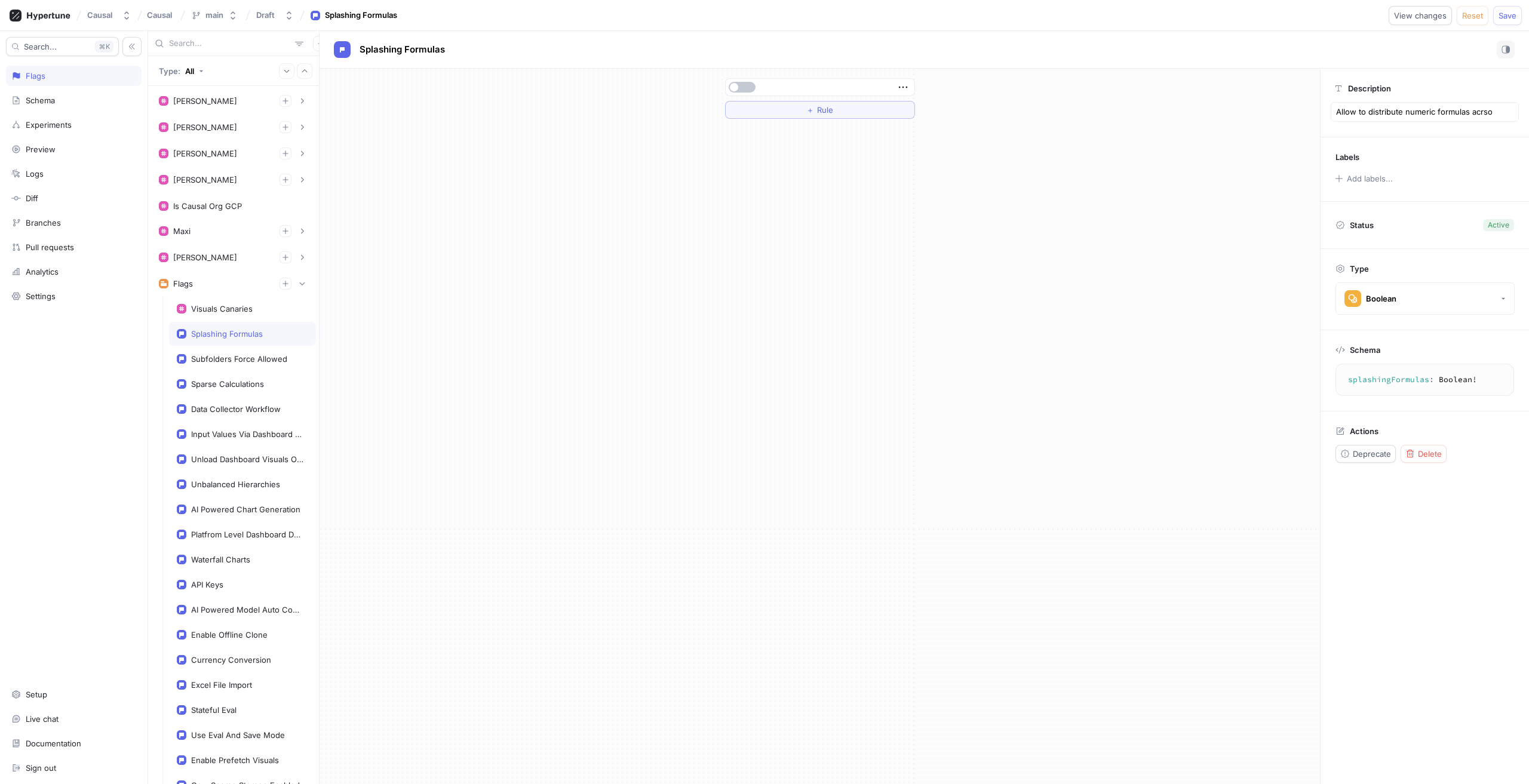
type textarea "x"
type textarea "Allow to distribute numeric formulas acrsos"
type textarea "x"
type textarea "Allow to distribute numeric formulas acrsoss"
type textarea "x"
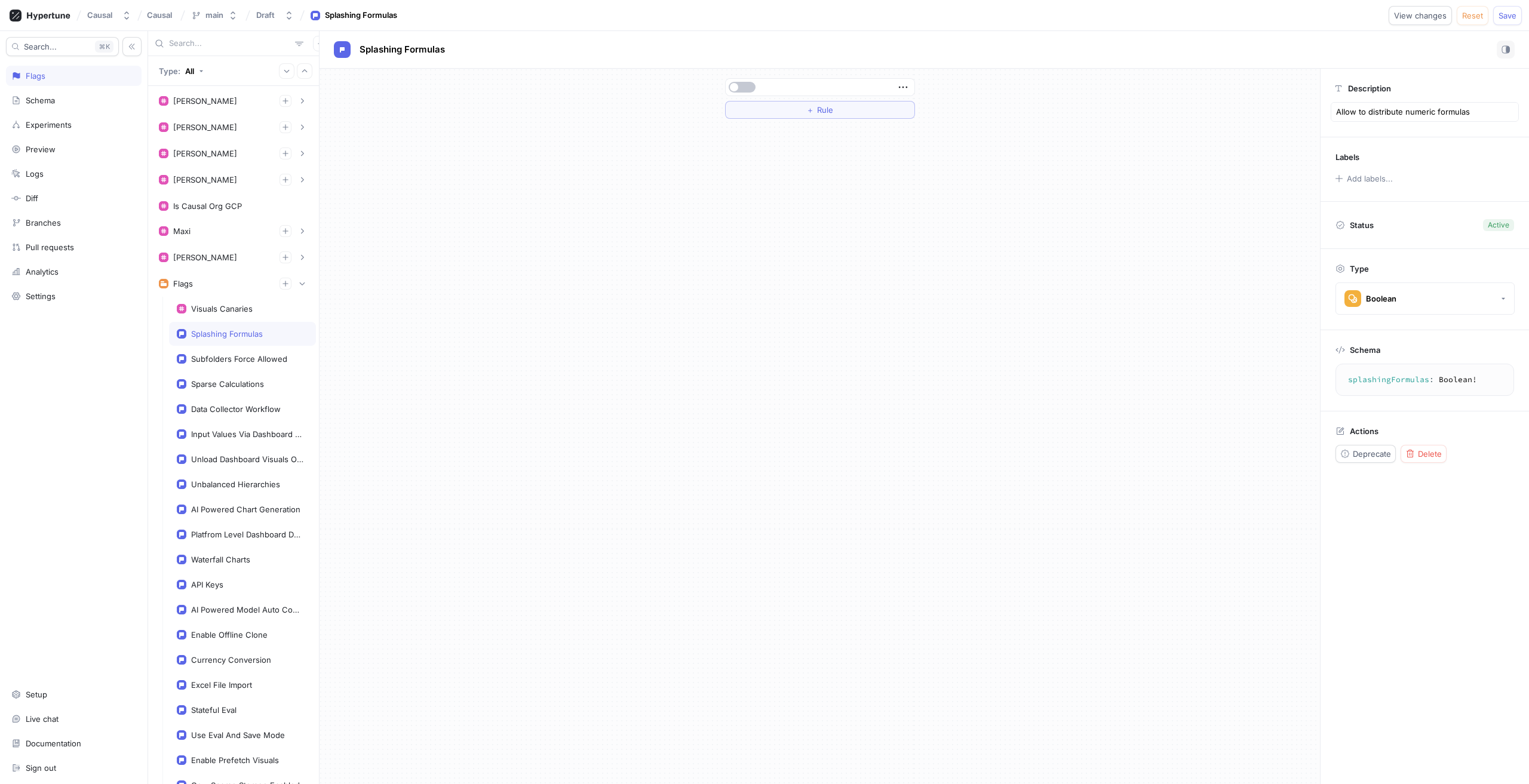
type textarea "Allow to distribute numeric formulas acrsoss"
type textarea "x"
type textarea "Allow to distribute numeric formulas across"
type textarea "x"
type textarea "Allow to distribute numeric formulas across a"
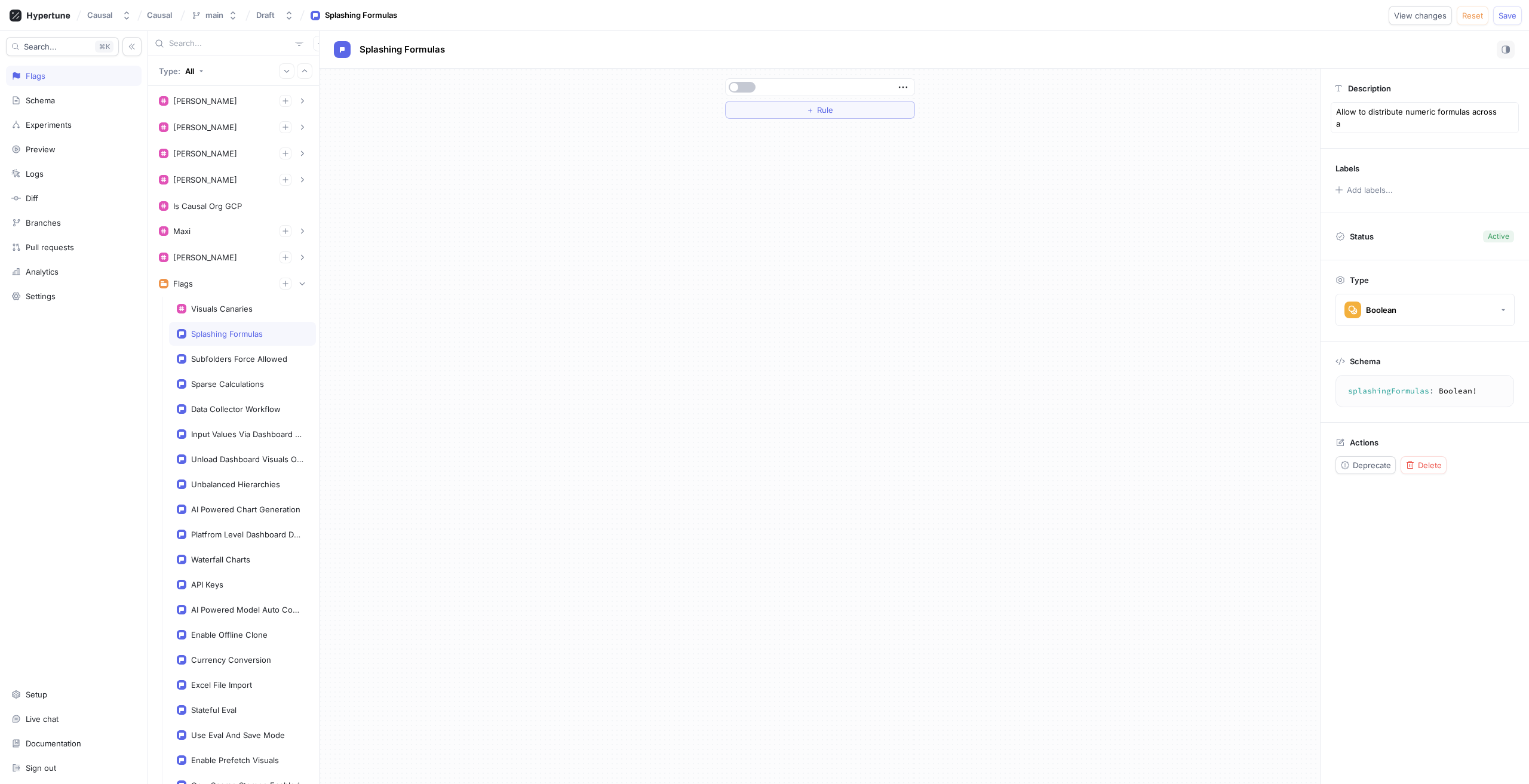
type textarea "x"
type textarea "Allow to distribute numeric formulas across al"
type textarea "x"
type textarea "Allow to distribute numeric formulas across all"
type textarea "x"
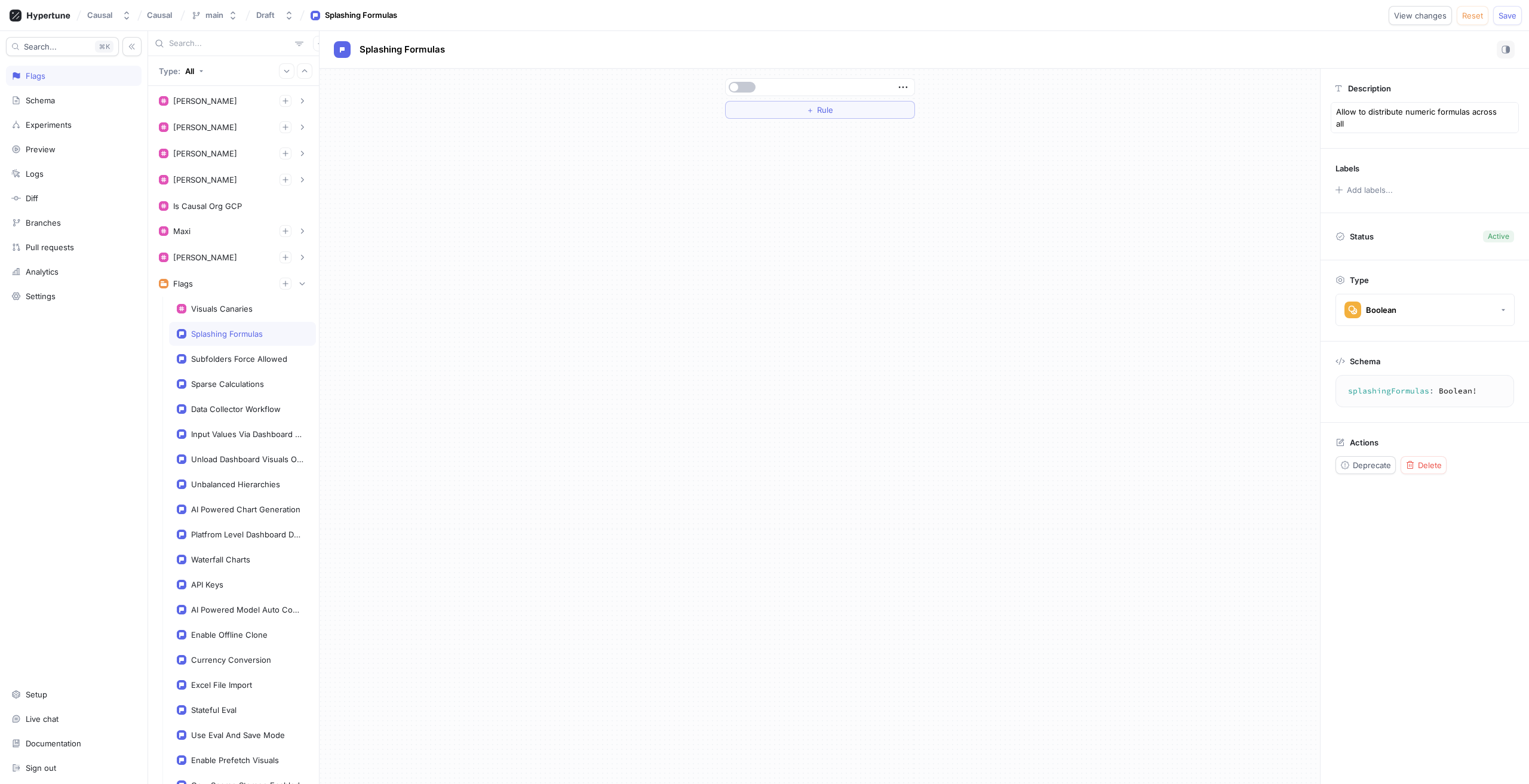
type textarea "Allow to distribute numeric formulas across all"
type textarea "x"
type textarea "Allow to distribute numeric formulas across all l"
type textarea "x"
type textarea "Allow to distribute numeric formulas across all le"
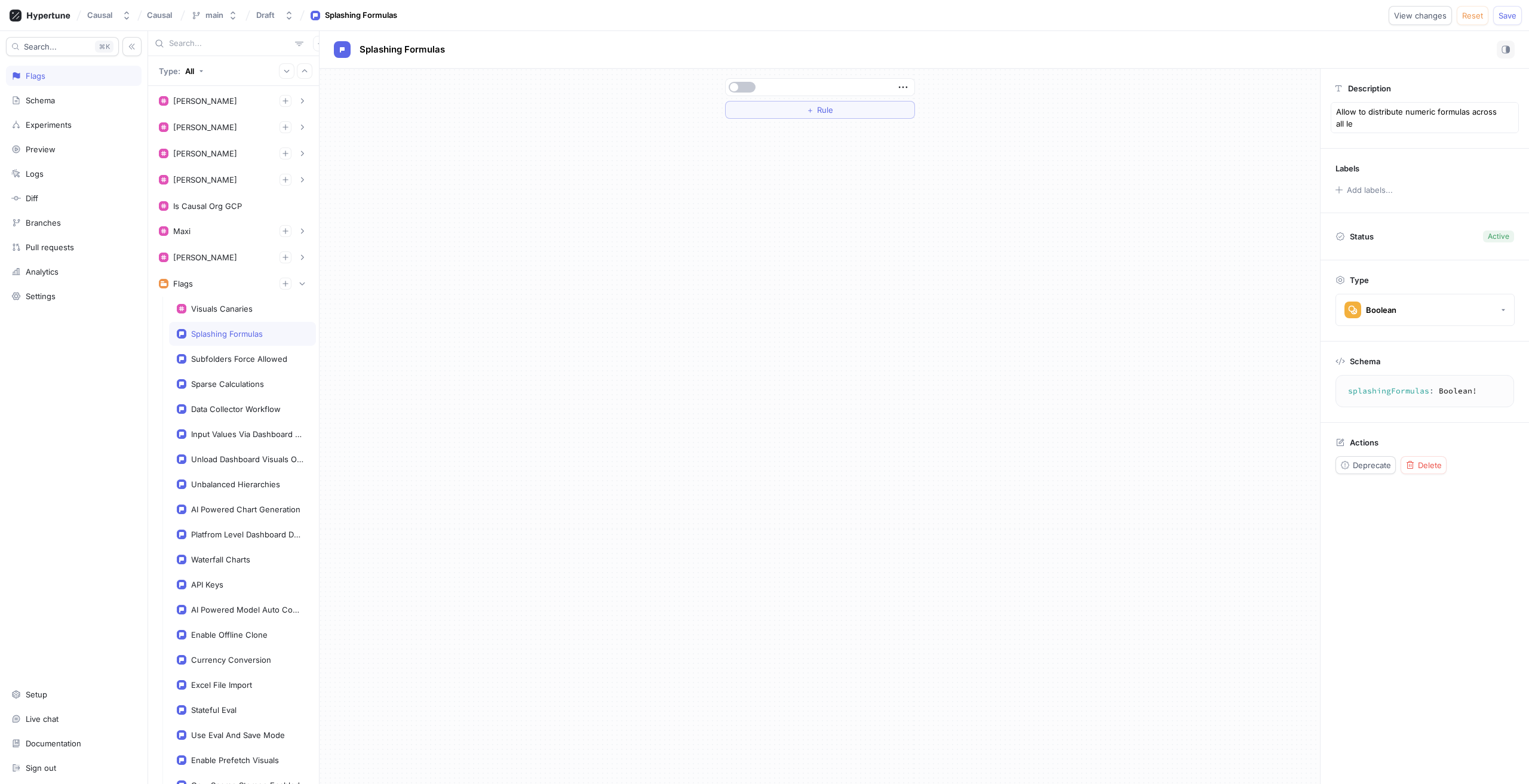
type textarea "x"
type textarea "Allow to distribute numeric formulas across all lea"
type textarea "x"
type textarea "Allow to distribute numeric formulas across all leaf"
type textarea "x"
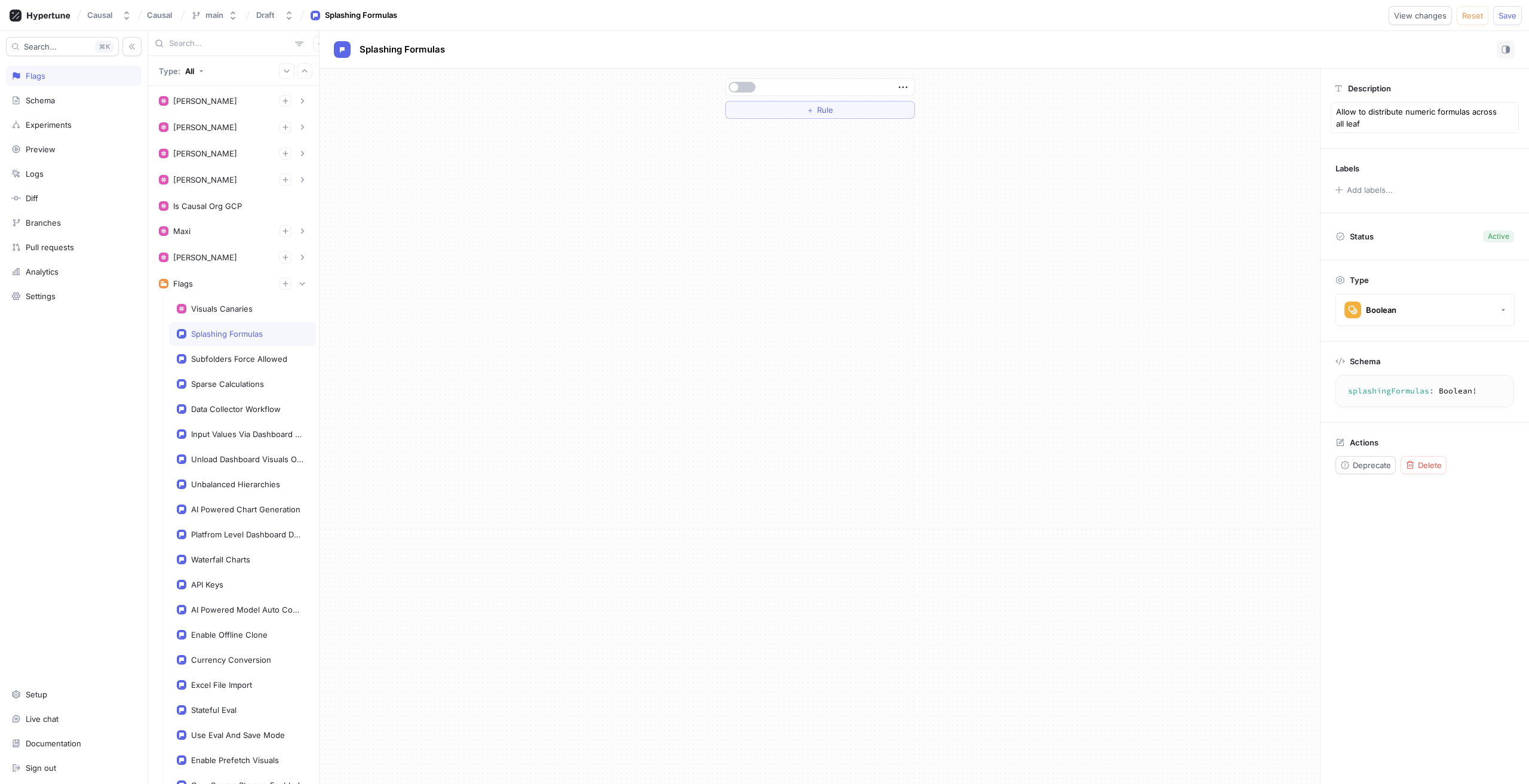
type textarea "Allow to distribute numeric formulas across all leaf"
type textarea "x"
type textarea "Allow to distribute numeric formulas across all leaf r"
type textarea "x"
type textarea "Allow to distribute numeric formulas across all leaf ro"
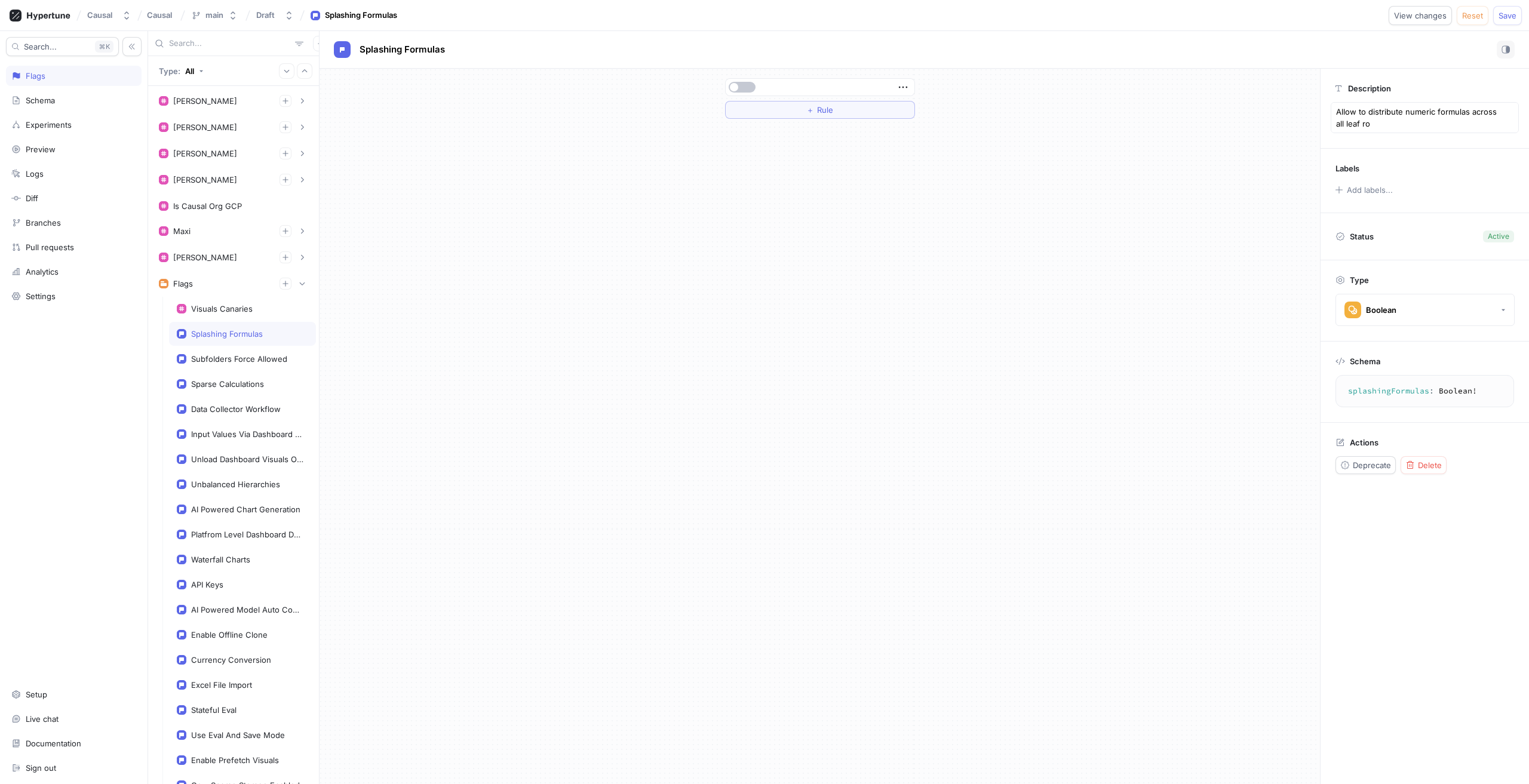
type textarea "x"
type textarea "Allow to distribute numeric formulas across all leaf row"
type textarea "x"
type textarea "Allow to distribute numeric formulas across all leaf rows"
type textarea "x"
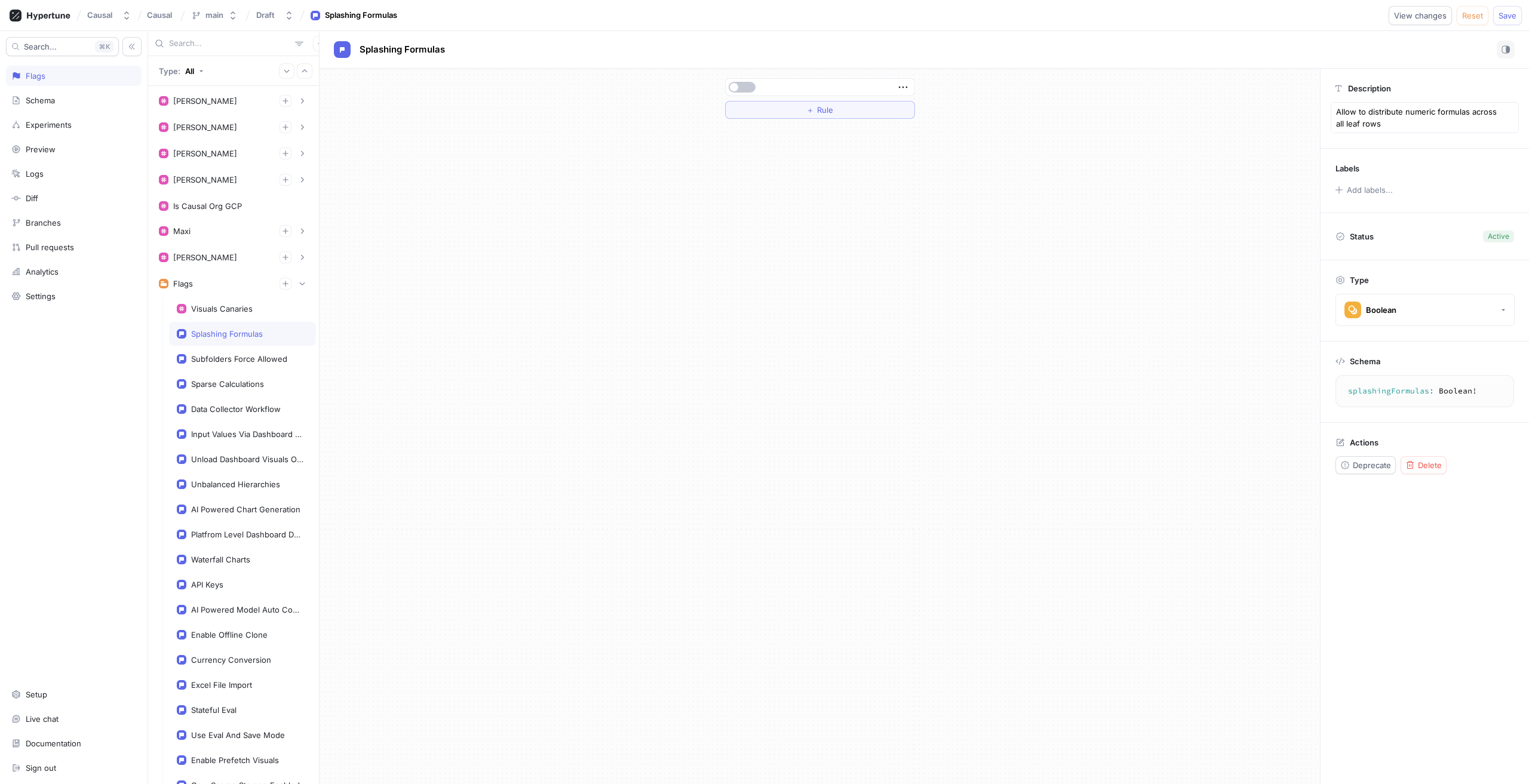
type textarea "Allow to distribute numeric formulas across all leaf rows"
type textarea "x"
type textarea "Allow to distribute numeric formulas across all leaf rows o"
type textarea "x"
type textarea "Allow to distribute numeric formulas across all leaf rows of"
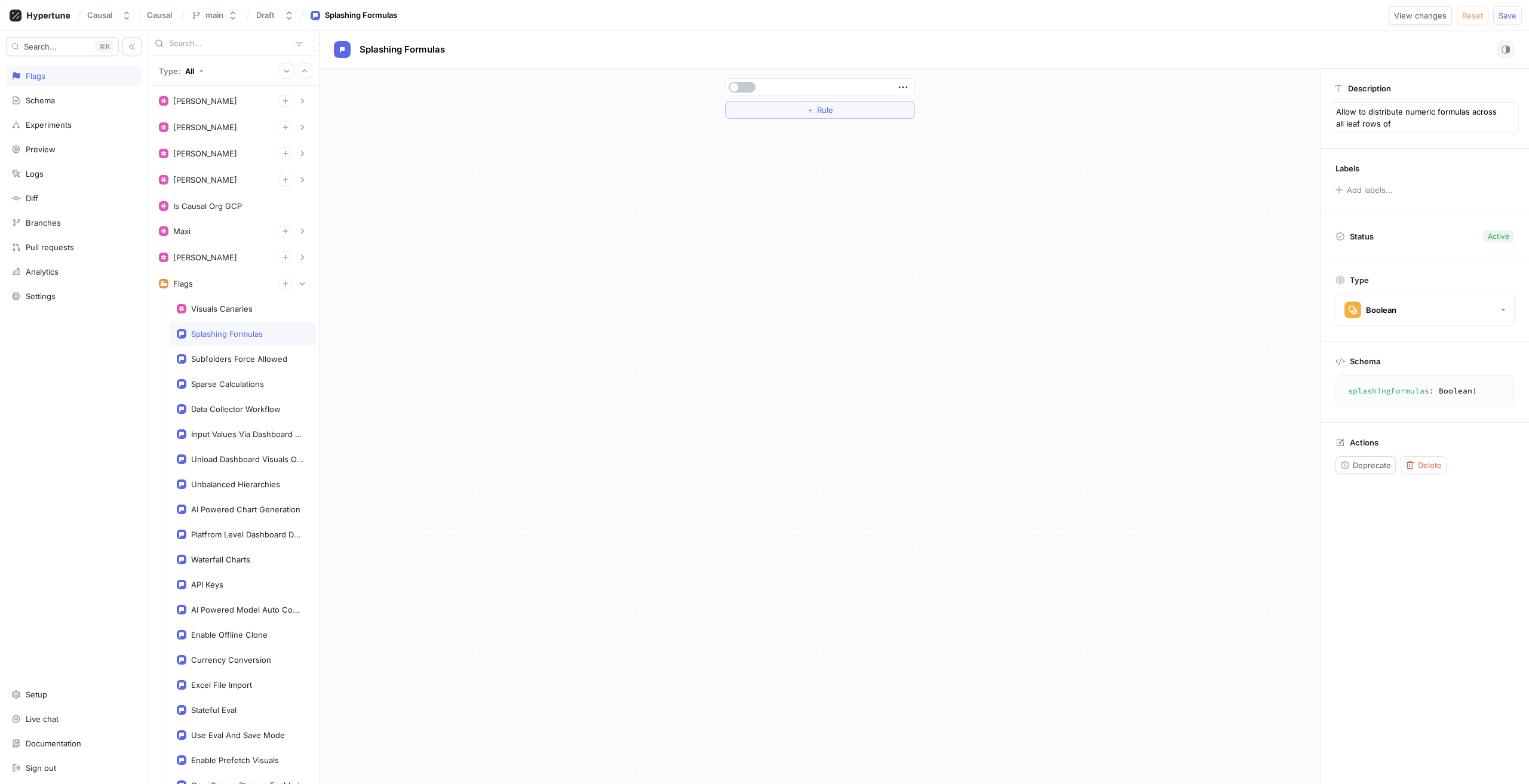
type textarea "x"
type textarea "Allow to distribute numeric formulas across all leaf rows of"
type textarea "x"
type textarea "Allow to distribute numeric formulas across all leaf rows of a"
type textarea "x"
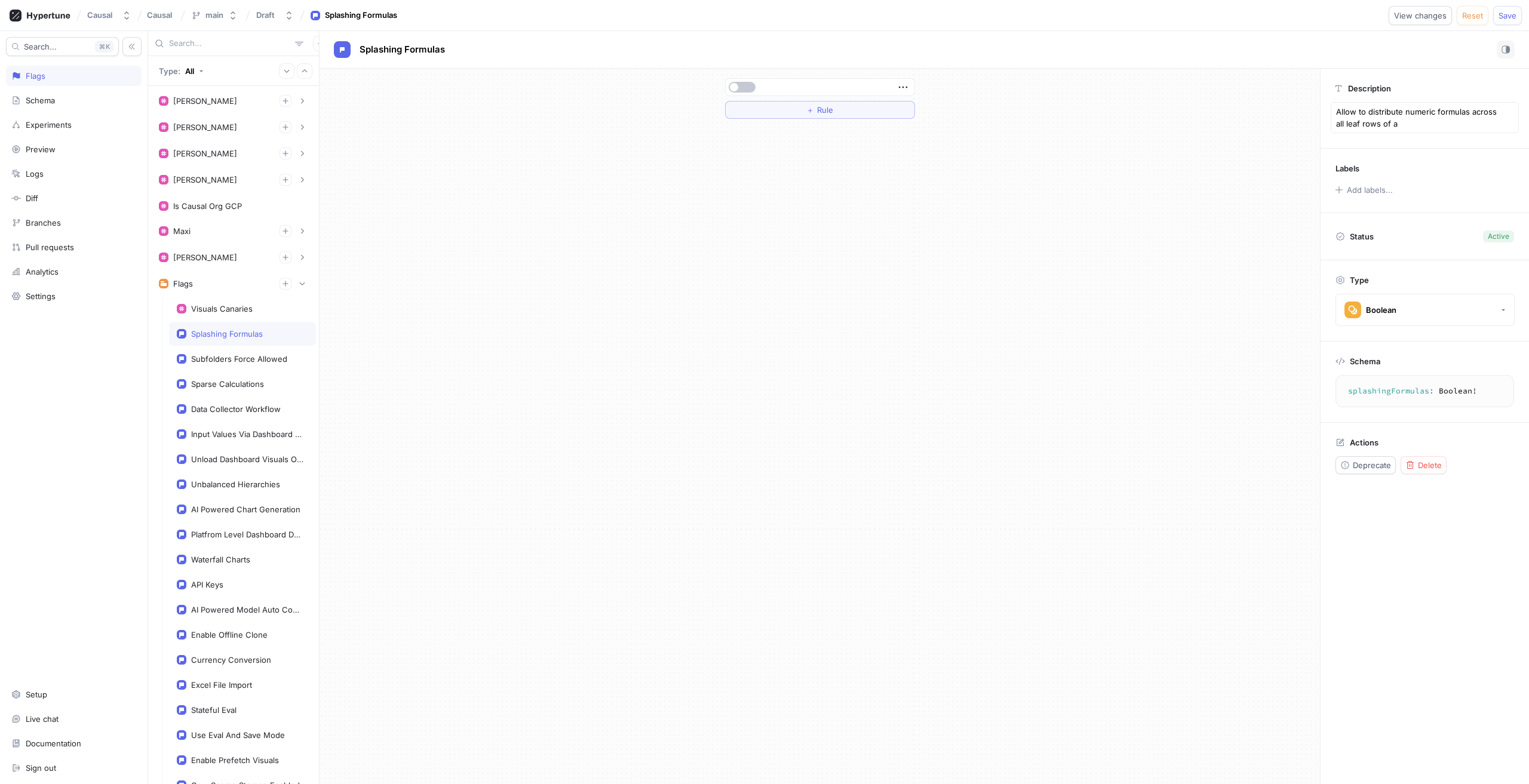
type textarea "Allow to distribute numeric formulas across all leaf rows of a"
type textarea "x"
type textarea "Allow to distribute numeric formulas across all leaf rows of a v"
type textarea "x"
type textarea "Allow to distribute numeric formulas across all leaf rows of a va"
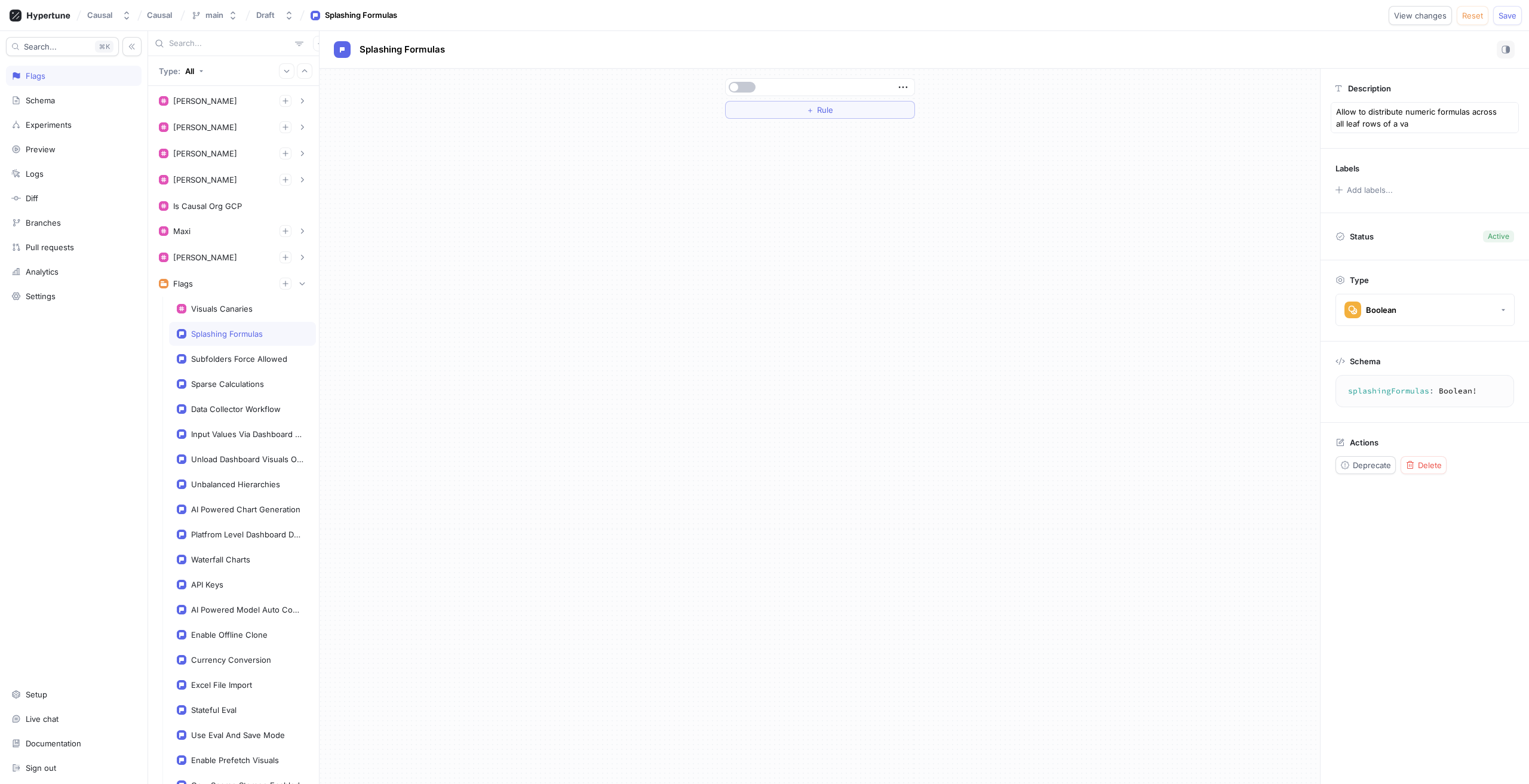
type textarea "x"
type textarea "Allow to distribute numeric formulas across all leaf rows of a var"
type textarea "x"
type textarea "Allow to distribute numeric formulas across all leaf rows of a vara"
type textarea "x"
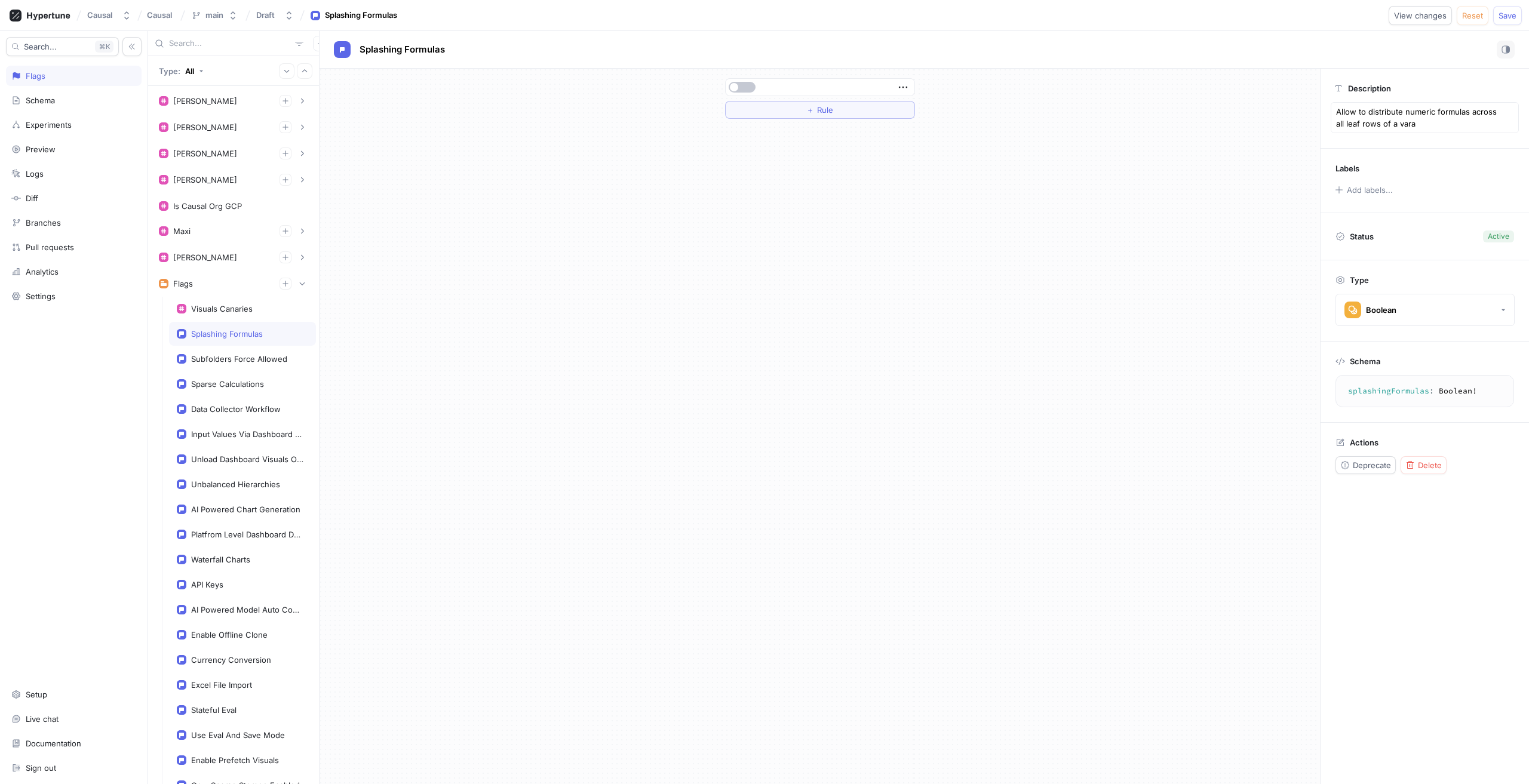
type textarea "Allow to distribute numeric formulas across all leaf rows of a varai"
type textarea "x"
type textarea "Allow to distribute numeric formulas across all leaf rows of a varaib"
type textarea "x"
type textarea "Allow to distribute numeric formulas across all leaf rows of a varai"
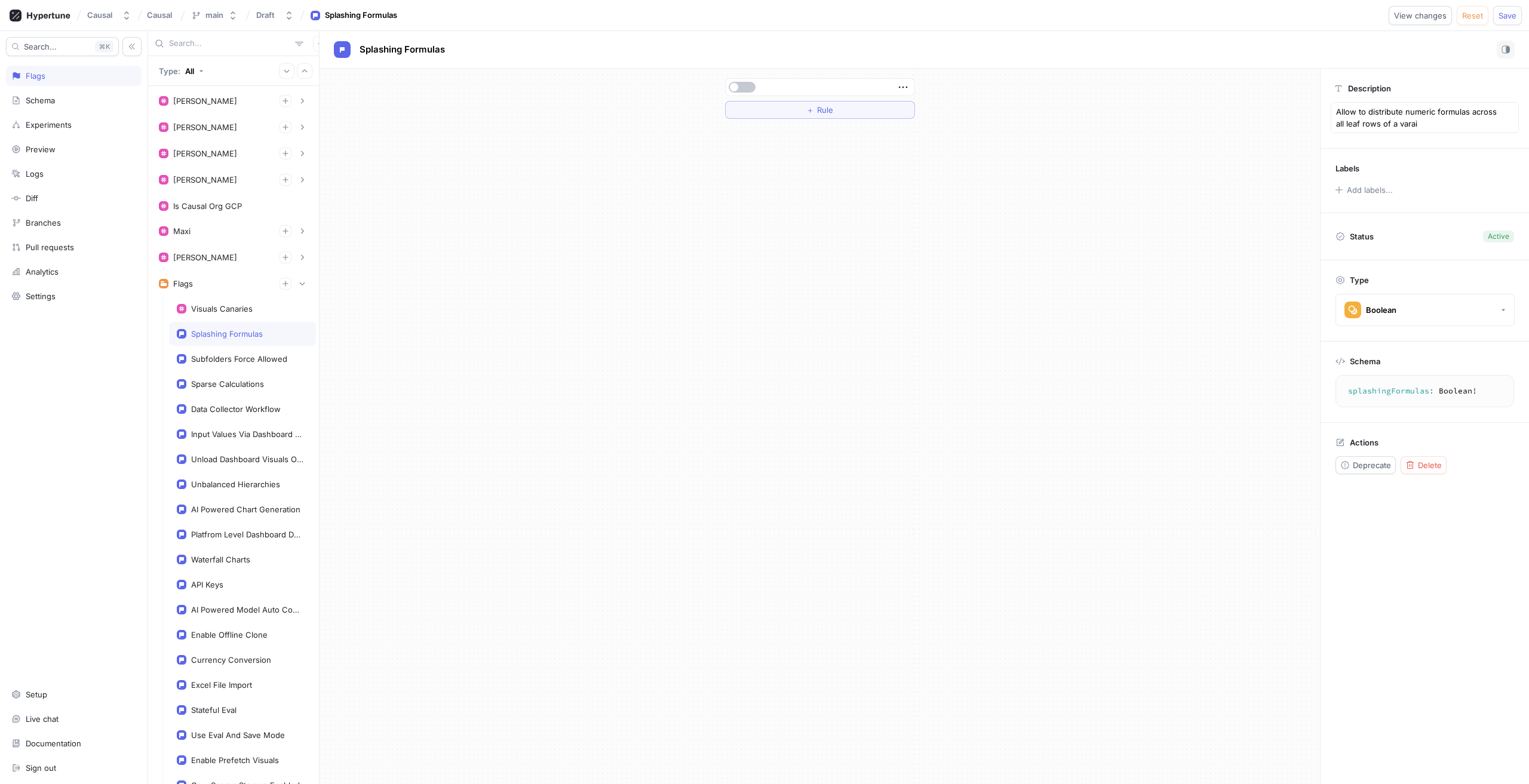
type textarea "x"
type textarea "Allow to distribute numeric formulas across all leaf rows of a vara"
type textarea "x"
type textarea "Allow to distribute numeric formulas across all leaf rows of a var"
type textarea "x"
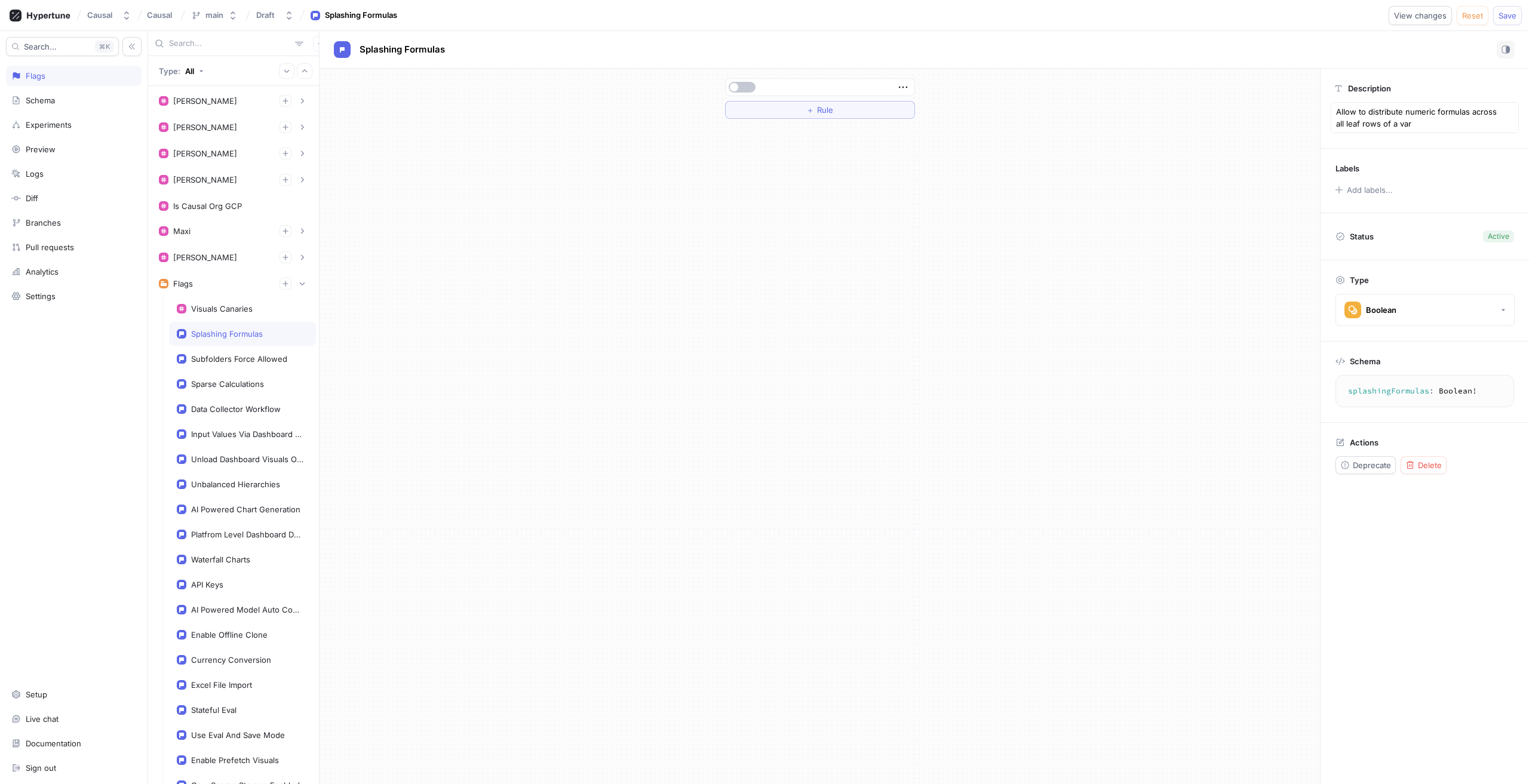
type textarea "Allow to distribute numeric formulas across all leaf rows of a vari"
type textarea "x"
type textarea "Allow to distribute numeric formulas across all leaf rows of a varia"
type textarea "x"
type textarea "Allow to distribute numeric formulas across all leaf rows of a variab"
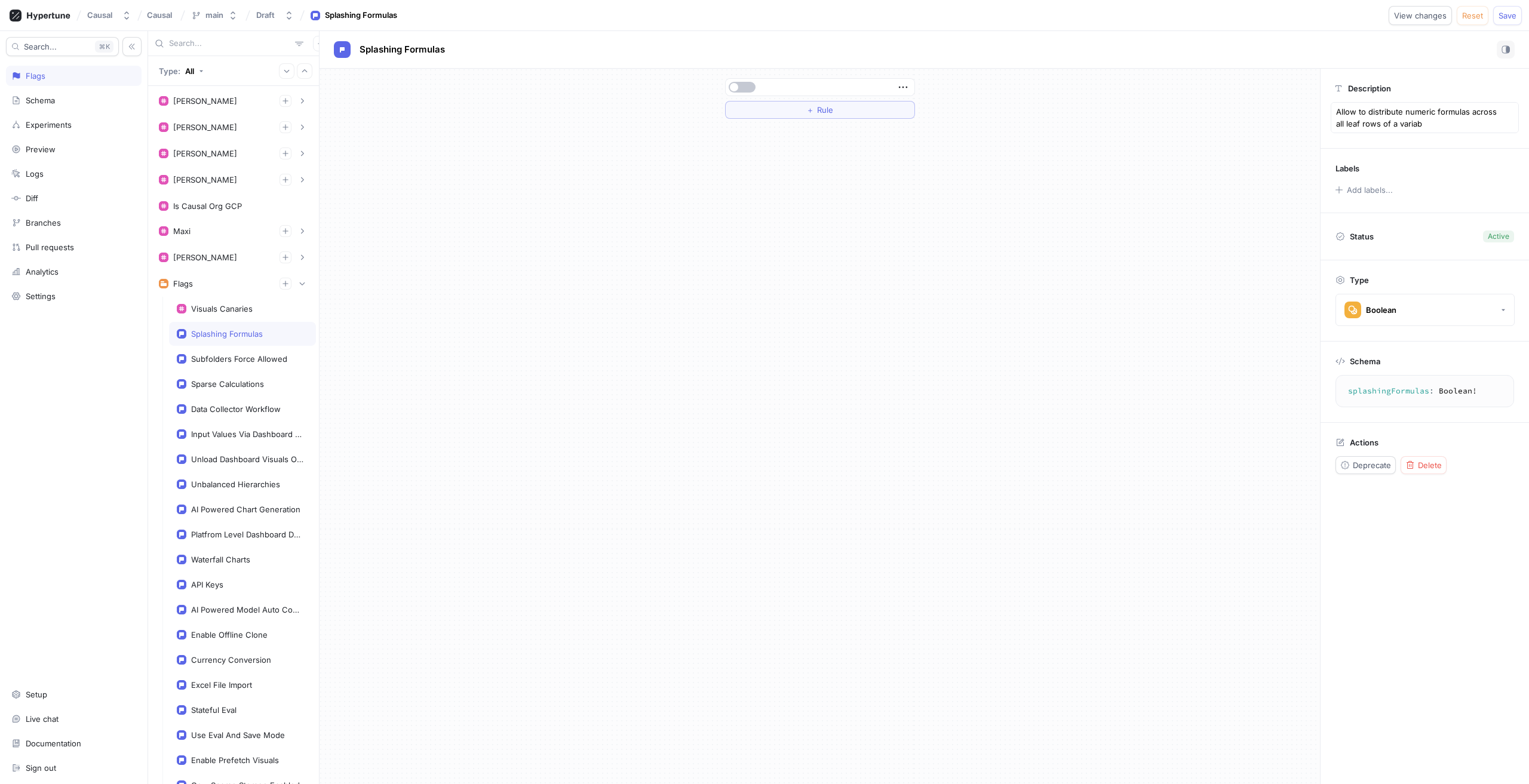
type textarea "x"
type textarea "Allow to distribute numeric formulas across all leaf rows of a variabl"
type textarea "x"
type textarea "Allow to distribute numeric formulas across all leaf rows of a variable"
click at [895, 83] on div at bounding box center [819, 87] width 181 height 7
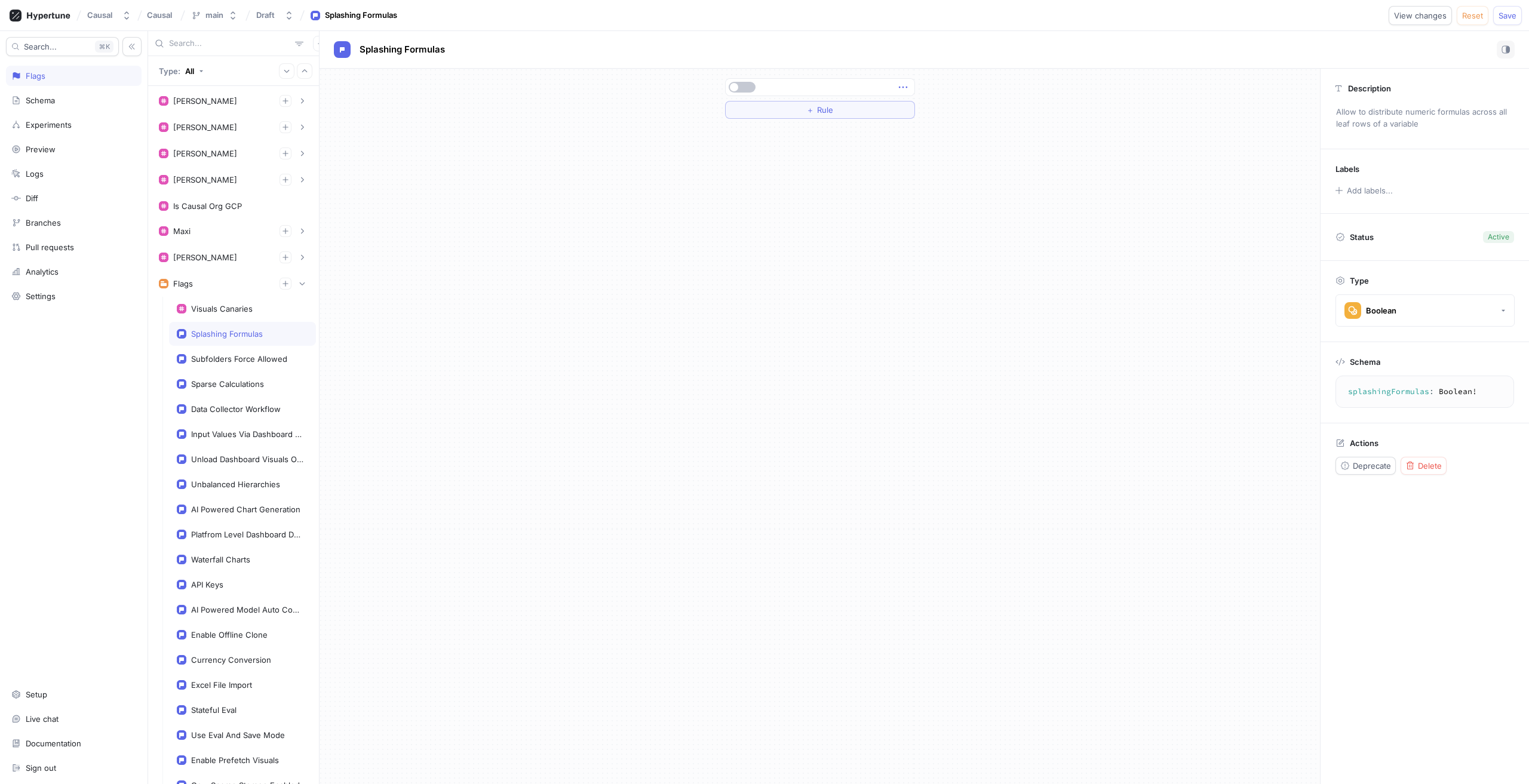
click at [906, 88] on icon "button" at bounding box center [903, 87] width 13 height 13
click at [801, 216] on div "＋ Rule" at bounding box center [819, 425] width 1000 height 715
click at [846, 104] on button "＋ Rule" at bounding box center [820, 109] width 190 height 18
click at [803, 107] on button "Select variable..." at bounding box center [775, 109] width 90 height 18
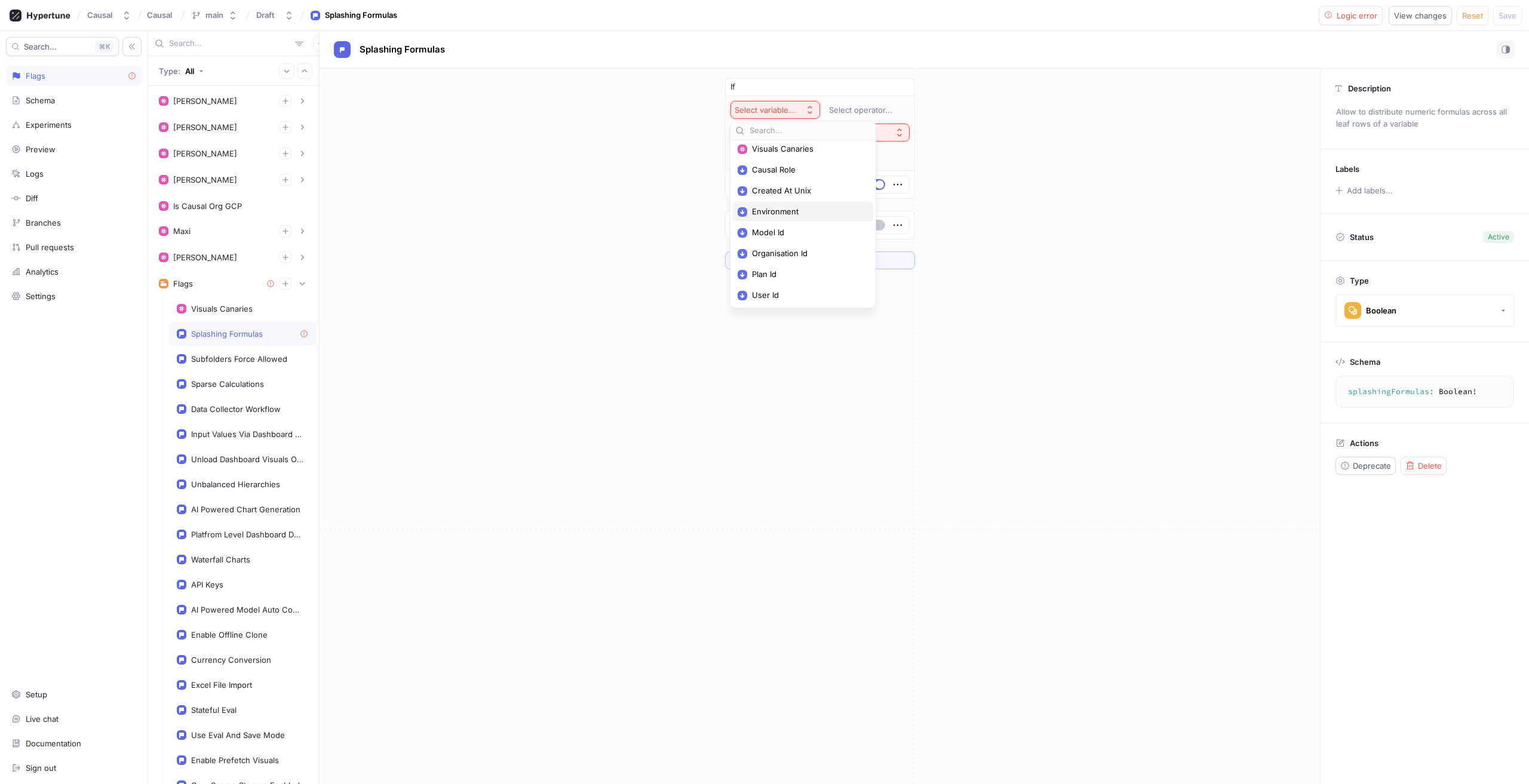
click at [786, 212] on span "Environment" at bounding box center [807, 211] width 110 height 10
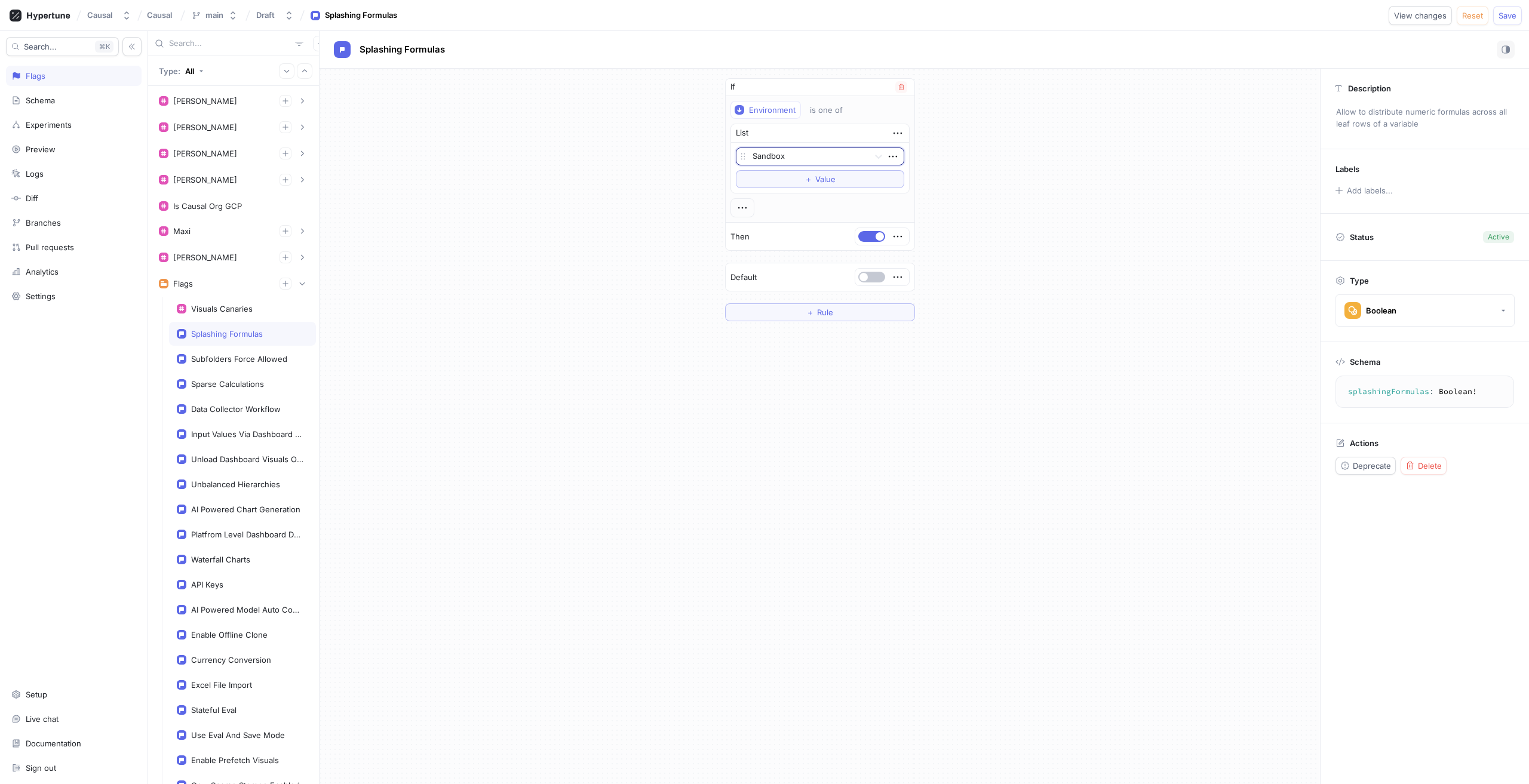
click at [787, 157] on div at bounding box center [808, 156] width 112 height 14
click at [995, 197] on div "If Environment is one of List Sandbox To pick up a draggable item, press the sp…" at bounding box center [819, 199] width 1000 height 262
click at [861, 180] on button "＋ Value" at bounding box center [820, 178] width 168 height 18
click at [792, 182] on div at bounding box center [808, 177] width 112 height 14
click at [756, 204] on div "Dev" at bounding box center [820, 201] width 167 height 19
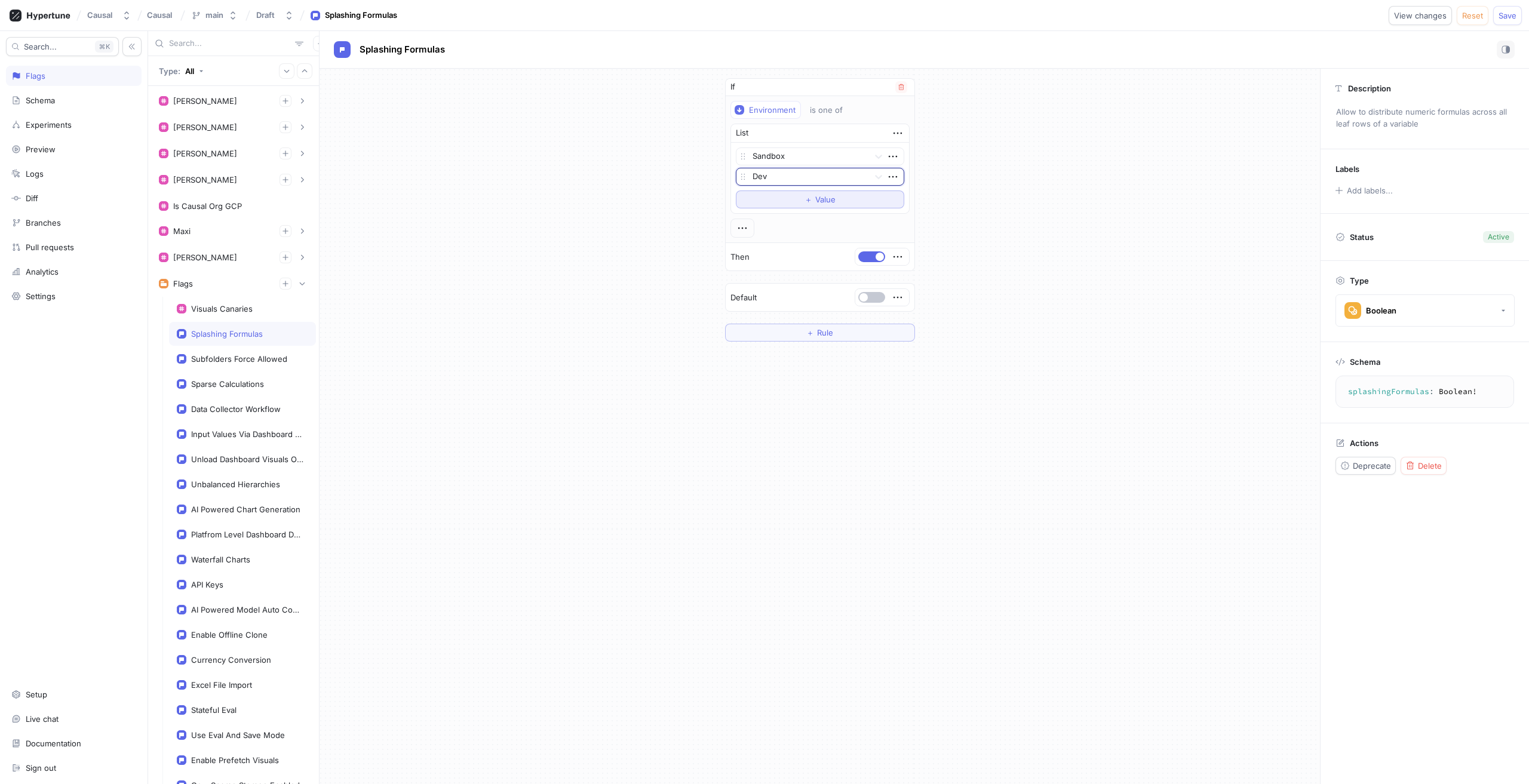
click at [828, 202] on span "Value" at bounding box center [825, 200] width 20 height 7
click at [833, 195] on div at bounding box center [808, 197] width 112 height 14
click at [771, 236] on div "Test" at bounding box center [820, 239] width 167 height 19
click at [1512, 18] on span "Save" at bounding box center [1507, 16] width 18 height 7
